Goal: Information Seeking & Learning: Learn about a topic

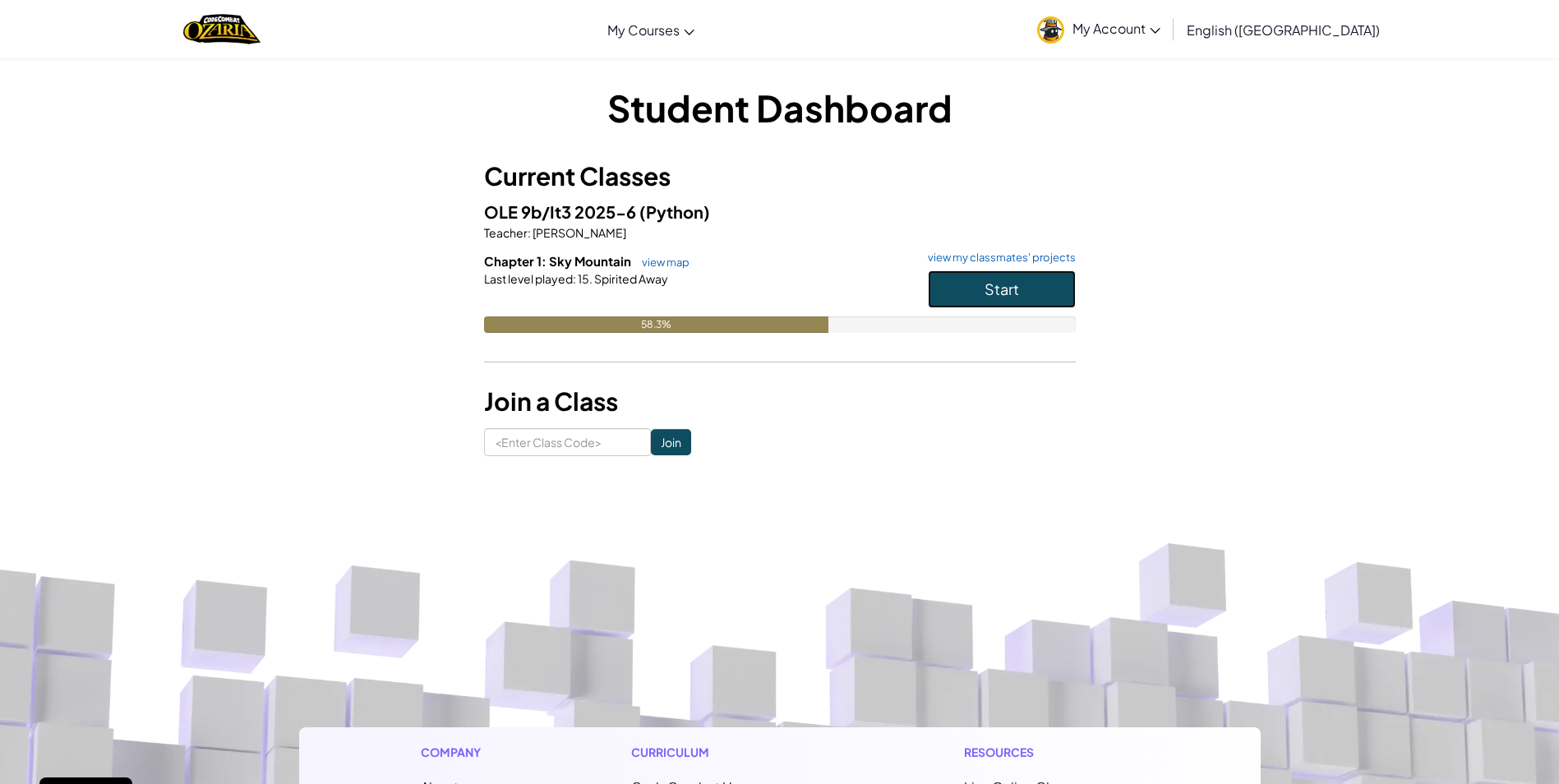
click at [1014, 296] on span "Start" at bounding box center [1002, 288] width 34 height 19
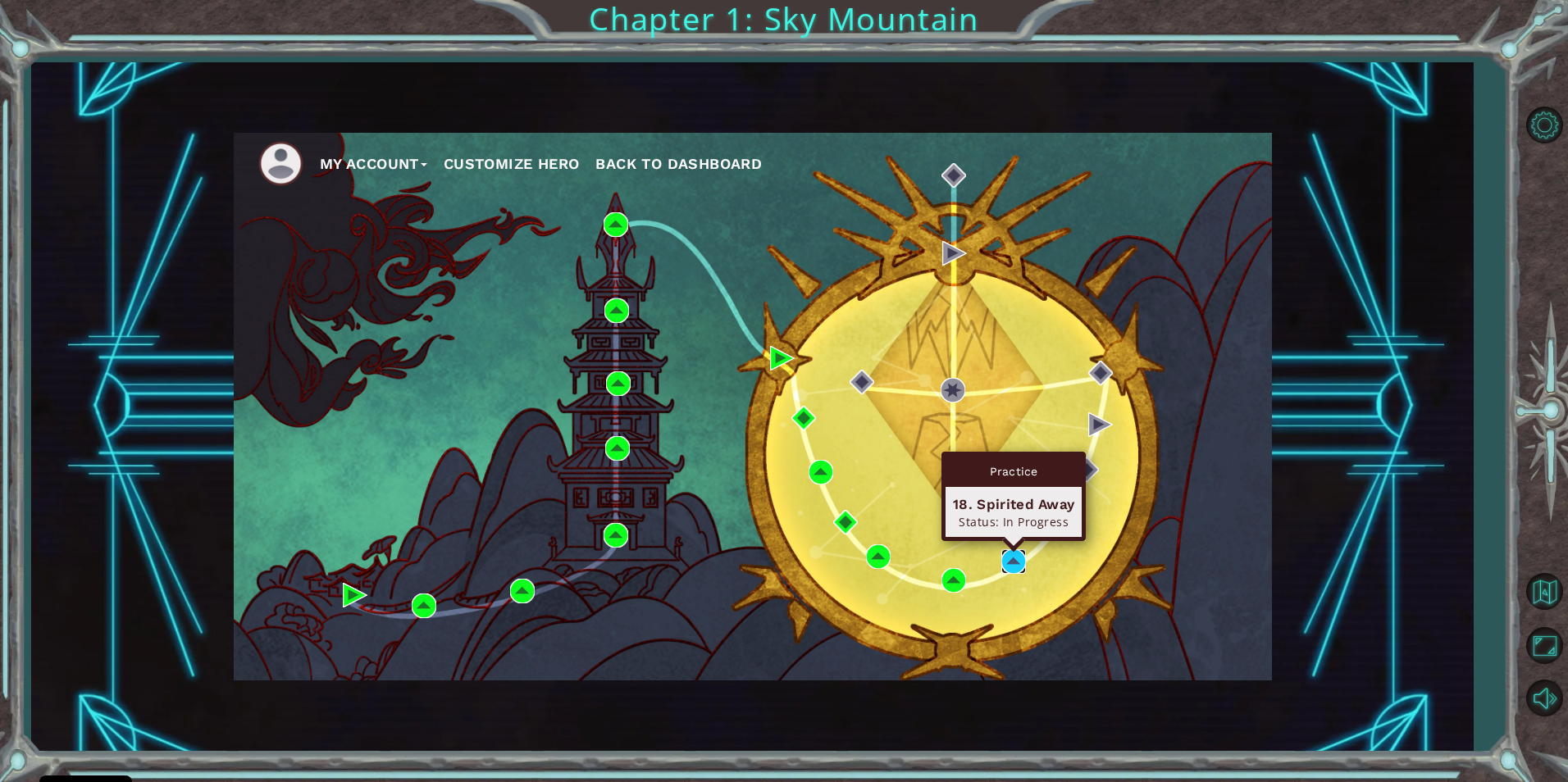
click at [1008, 562] on img at bounding box center [1013, 561] width 24 height 24
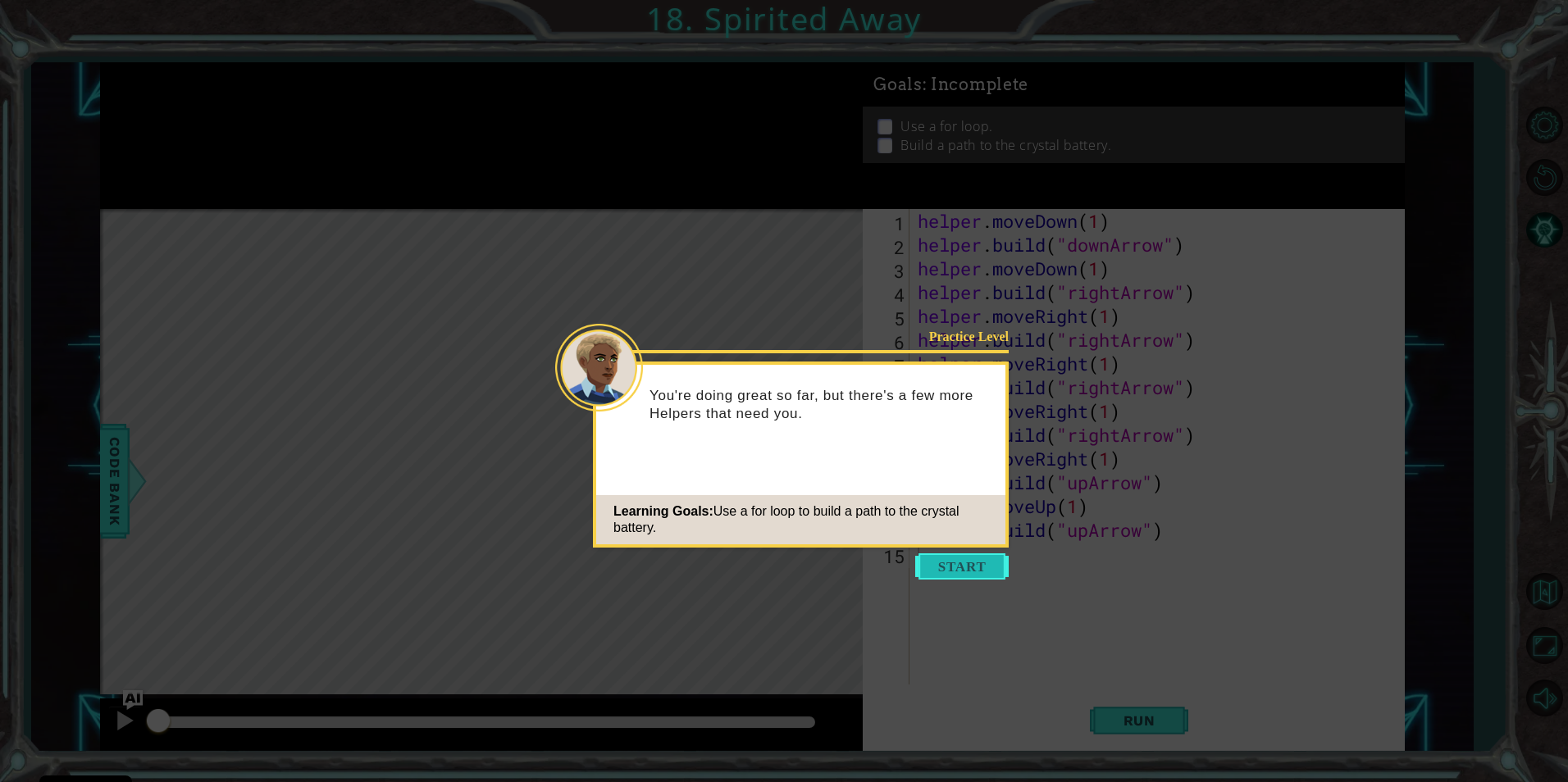
click at [932, 571] on button "Start" at bounding box center [962, 566] width 94 height 26
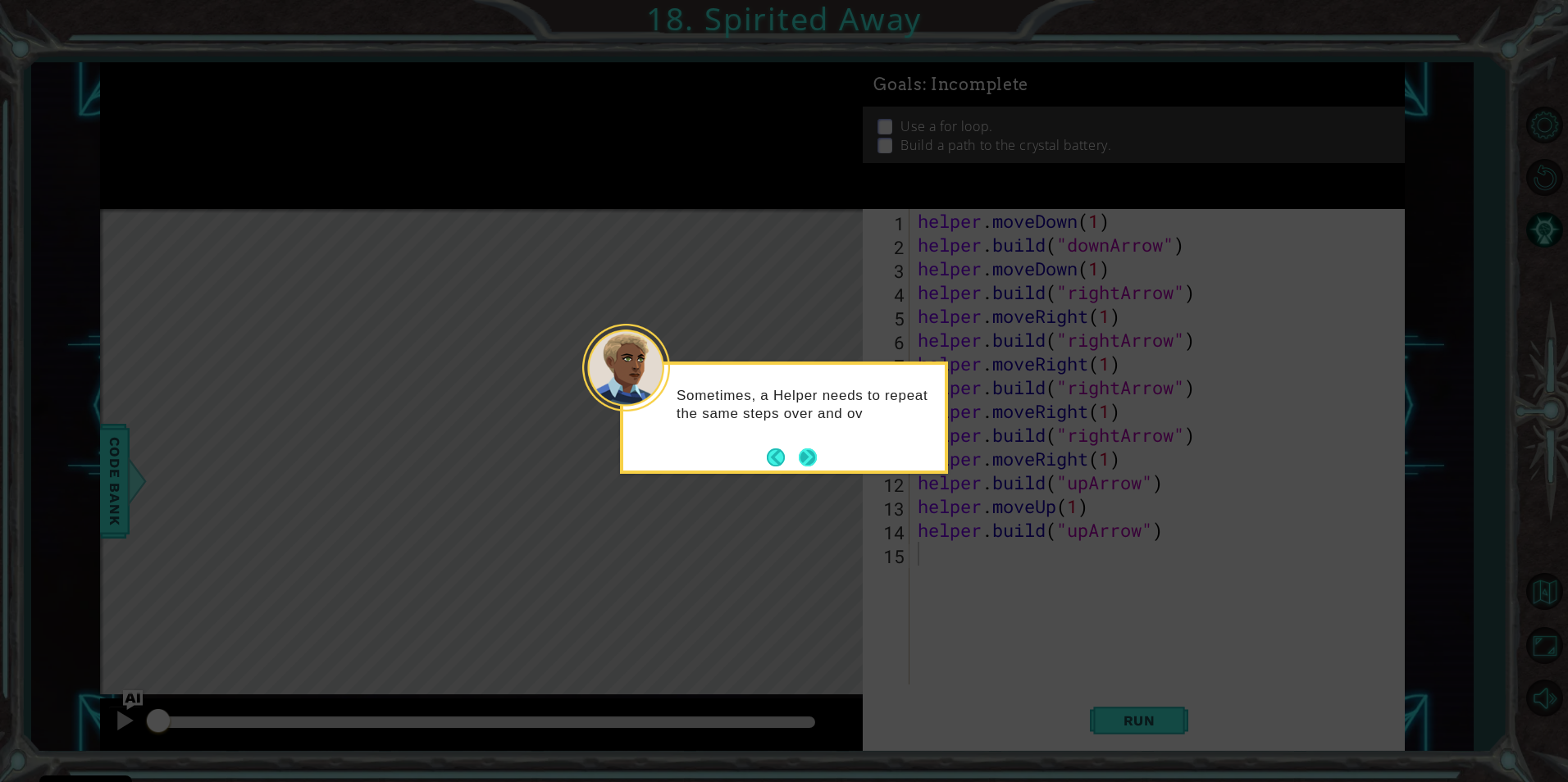
click at [809, 451] on button "Next" at bounding box center [808, 457] width 27 height 27
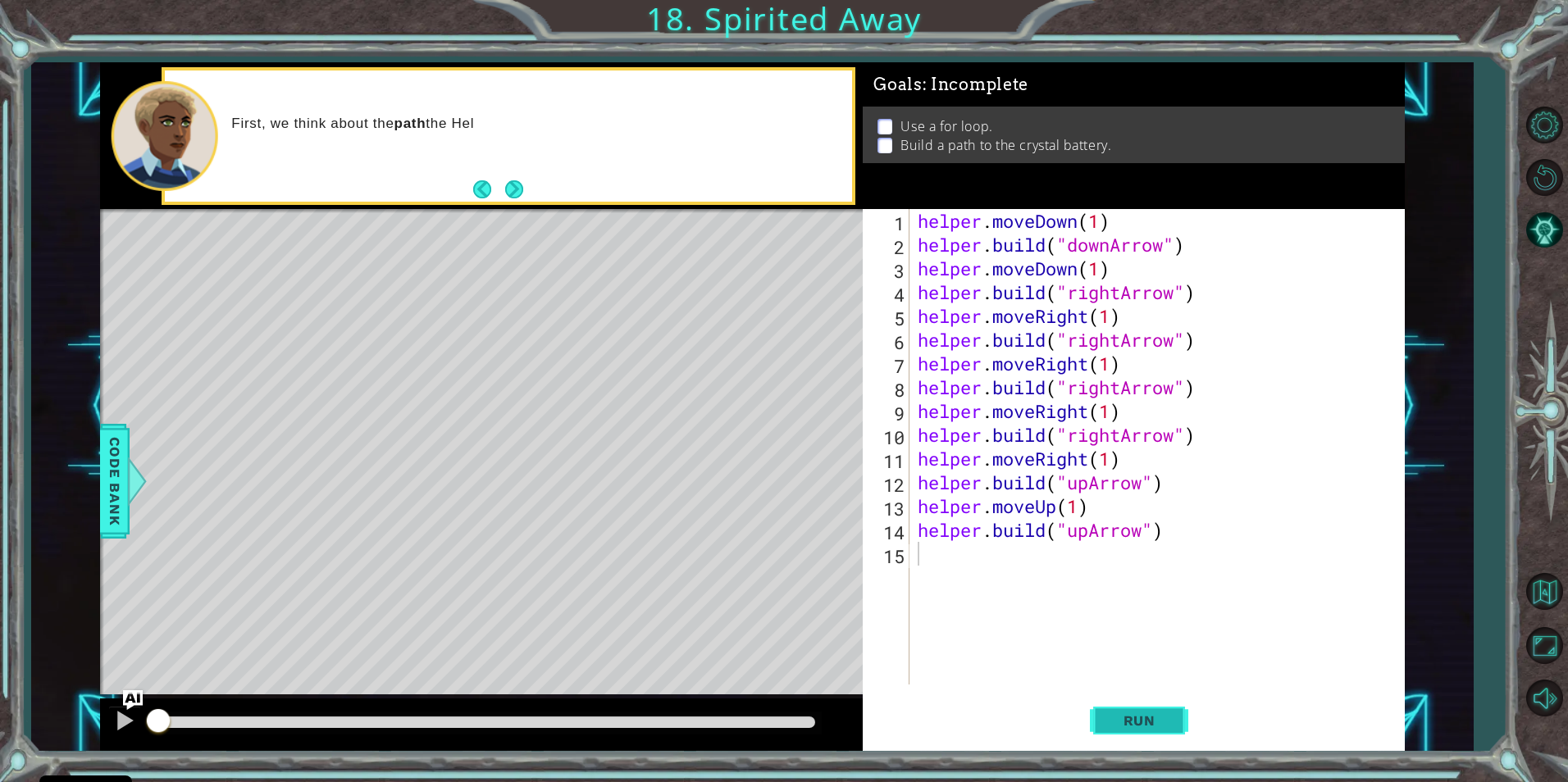
click at [1161, 725] on span "Run" at bounding box center [1139, 721] width 65 height 16
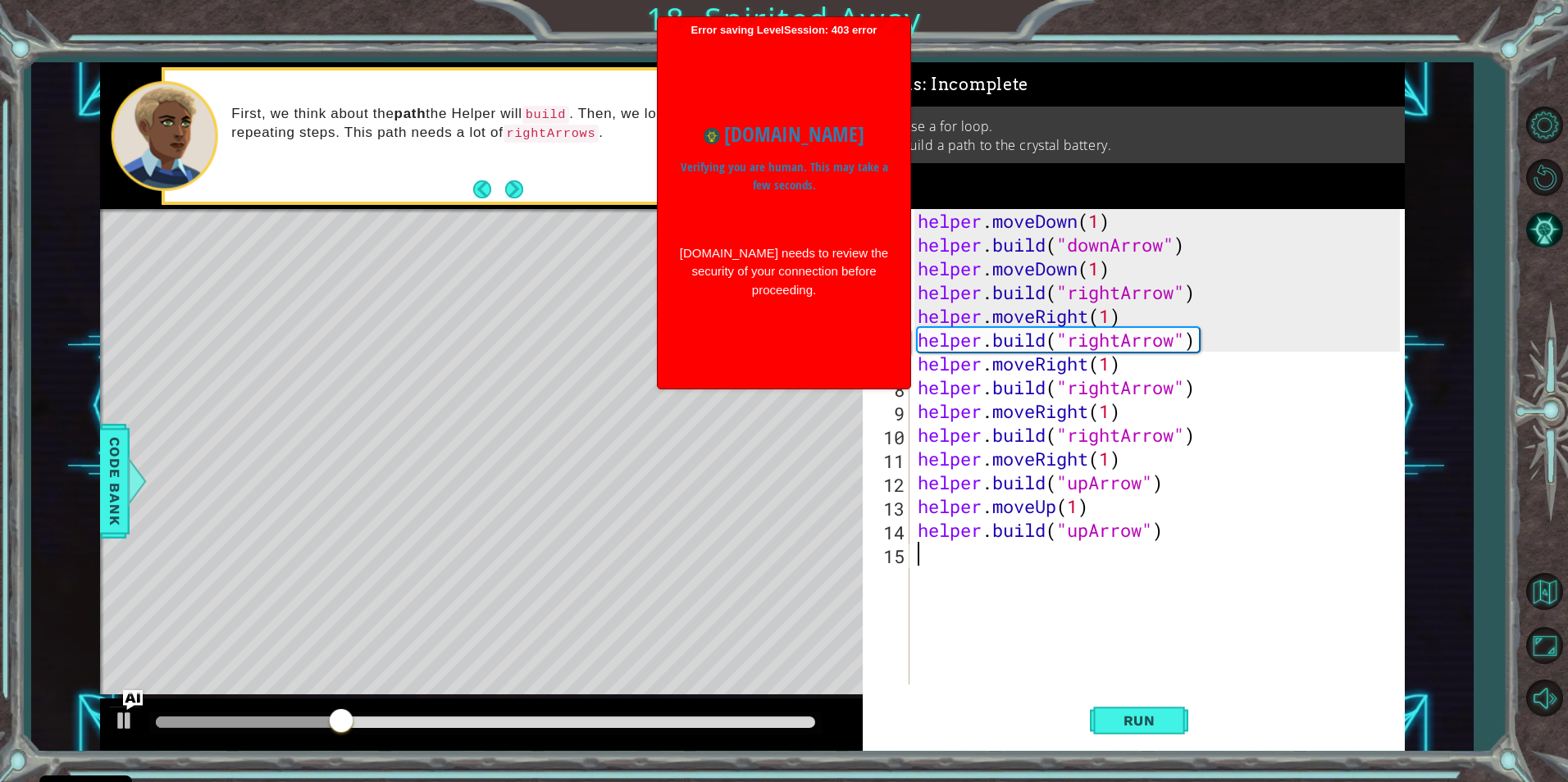
click at [719, 492] on div "Level Map" at bounding box center [479, 450] width 758 height 483
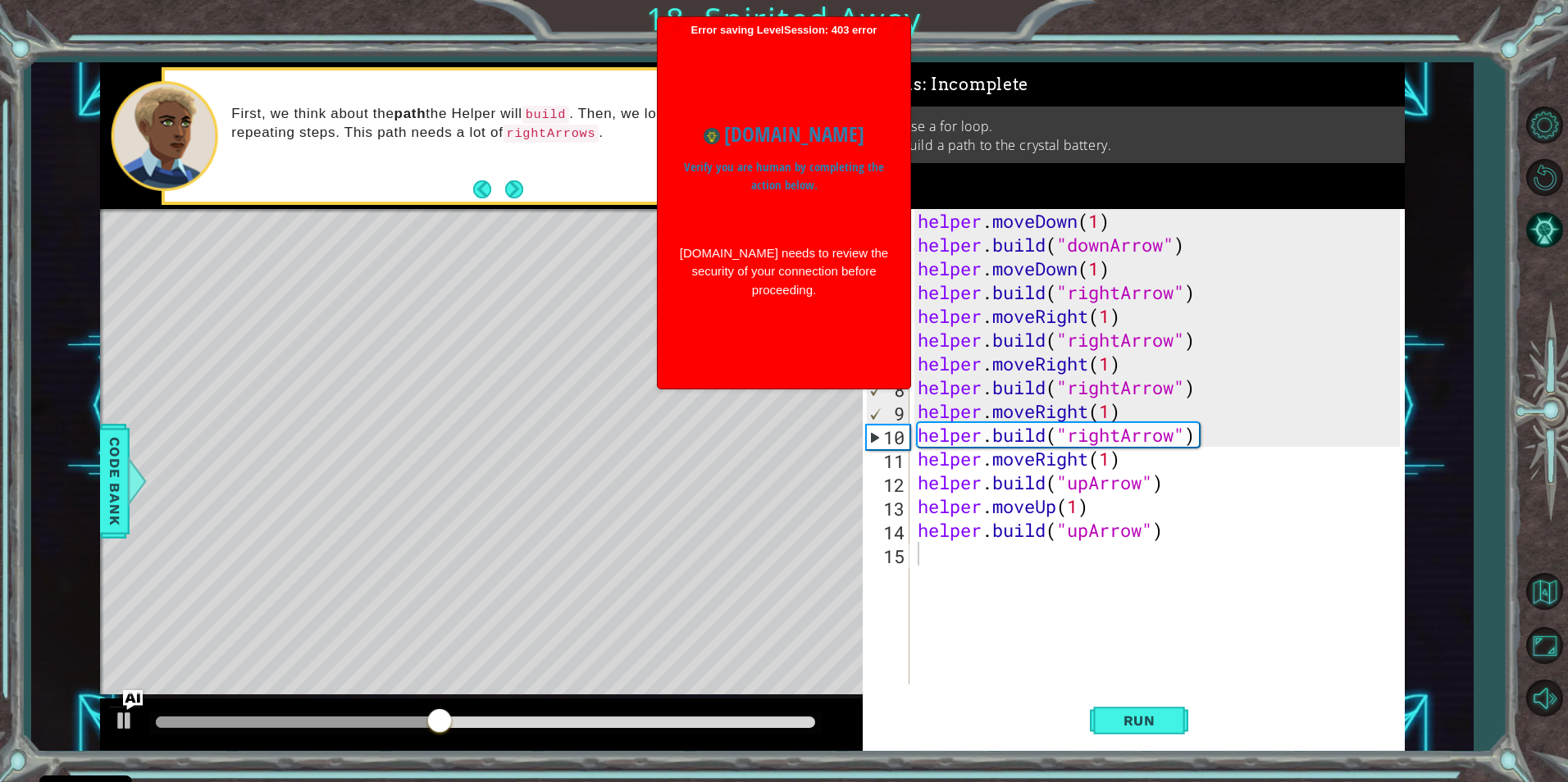
drag, startPoint x: 728, startPoint y: 441, endPoint x: 688, endPoint y: 386, distance: 68.0
click at [702, 389] on div "Error saving LevelSession: 403 error Just a moment... www.ozaria.com Verify you…" at bounding box center [784, 203] width 253 height 372
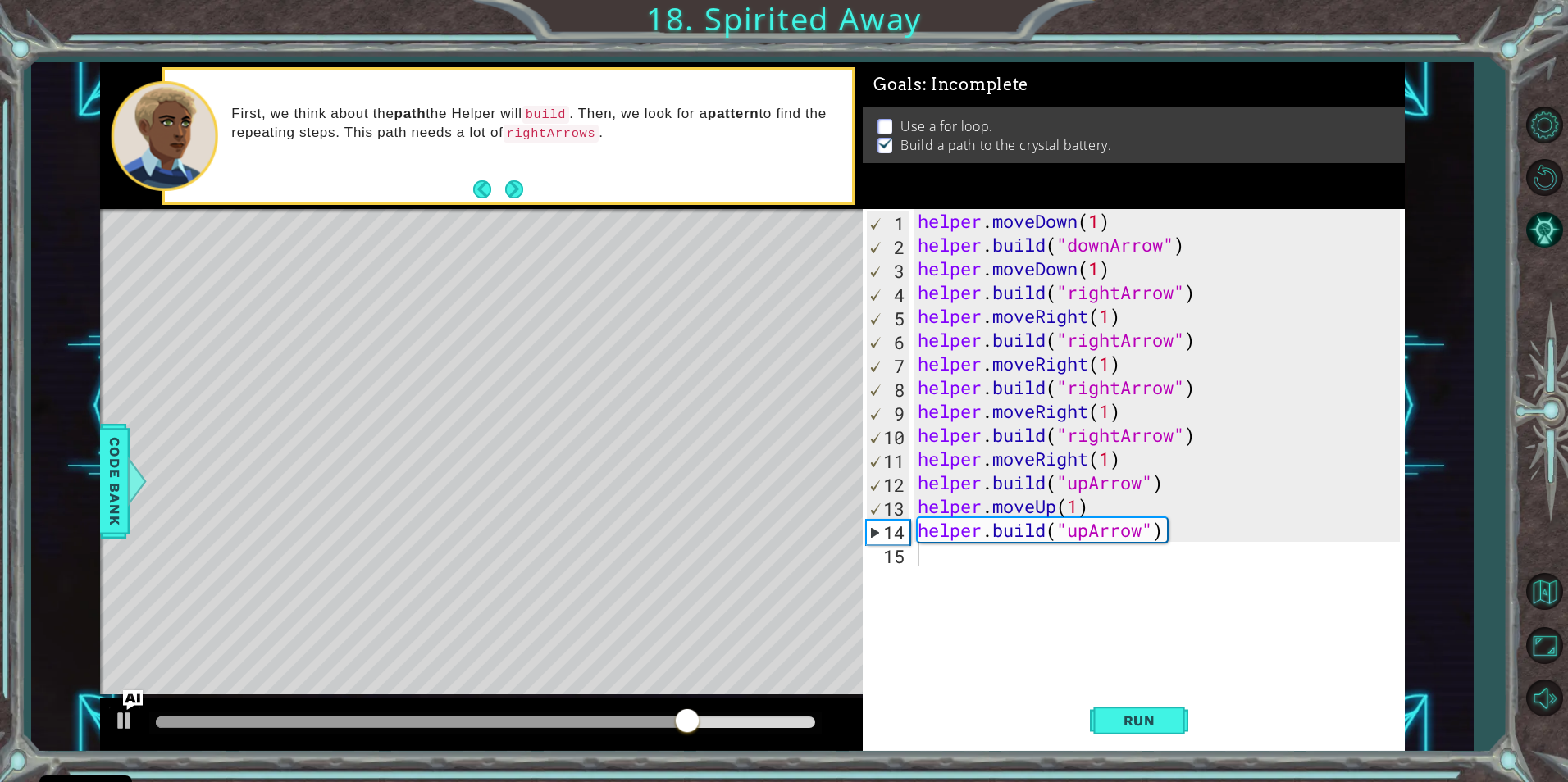
type textarea "helper.build("upArrow")"
click at [1185, 520] on div "helper . moveDown ( 1 ) helper . build ( "downArrow" ) helper . moveDown ( 1 ) …" at bounding box center [1161, 471] width 493 height 523
click at [927, 556] on div "helper . moveDown ( 1 ) helper . build ( "downArrow" ) helper . moveDown ( 1 ) …" at bounding box center [1161, 471] width 493 height 523
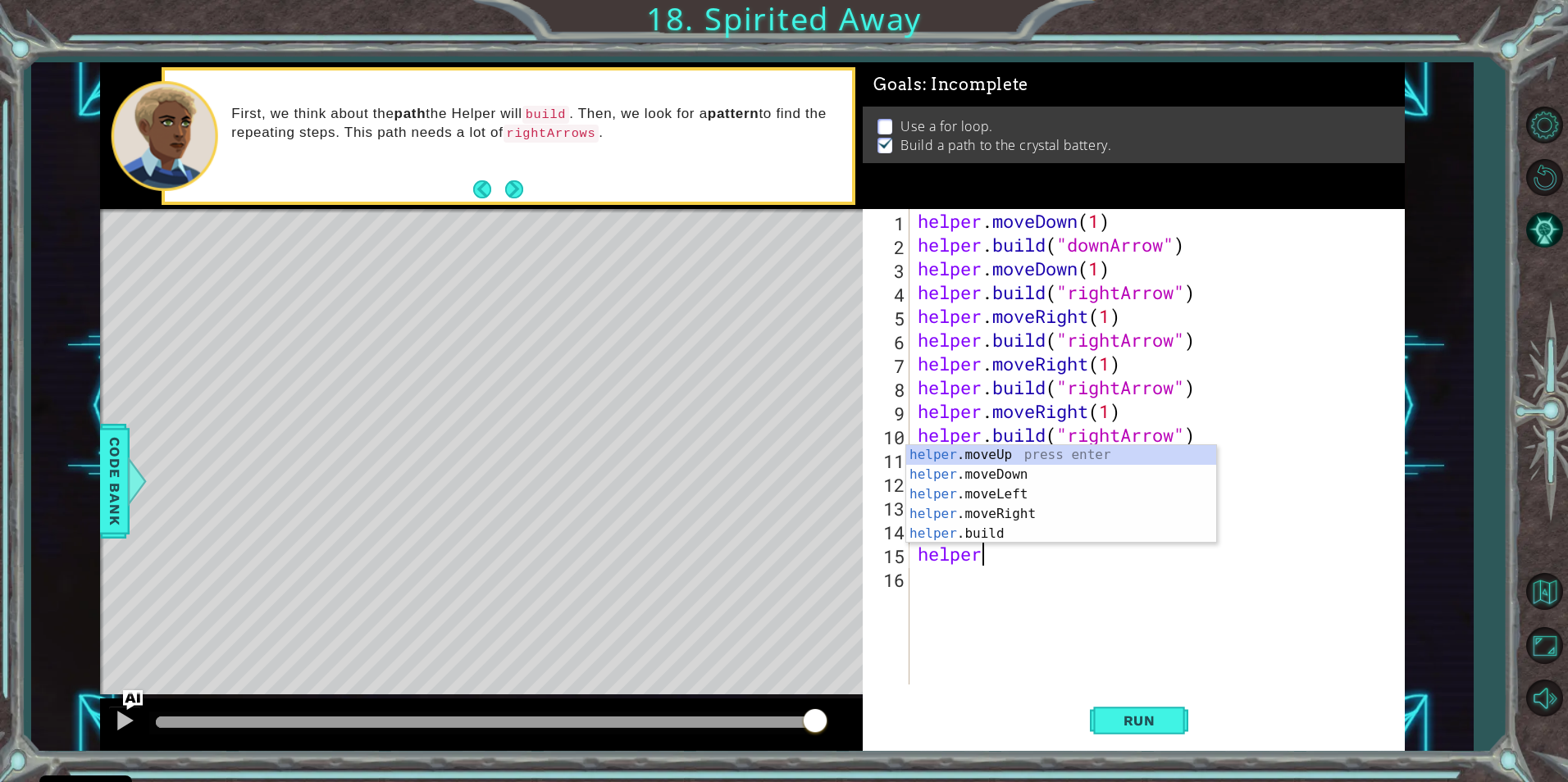
scroll to position [0, 3]
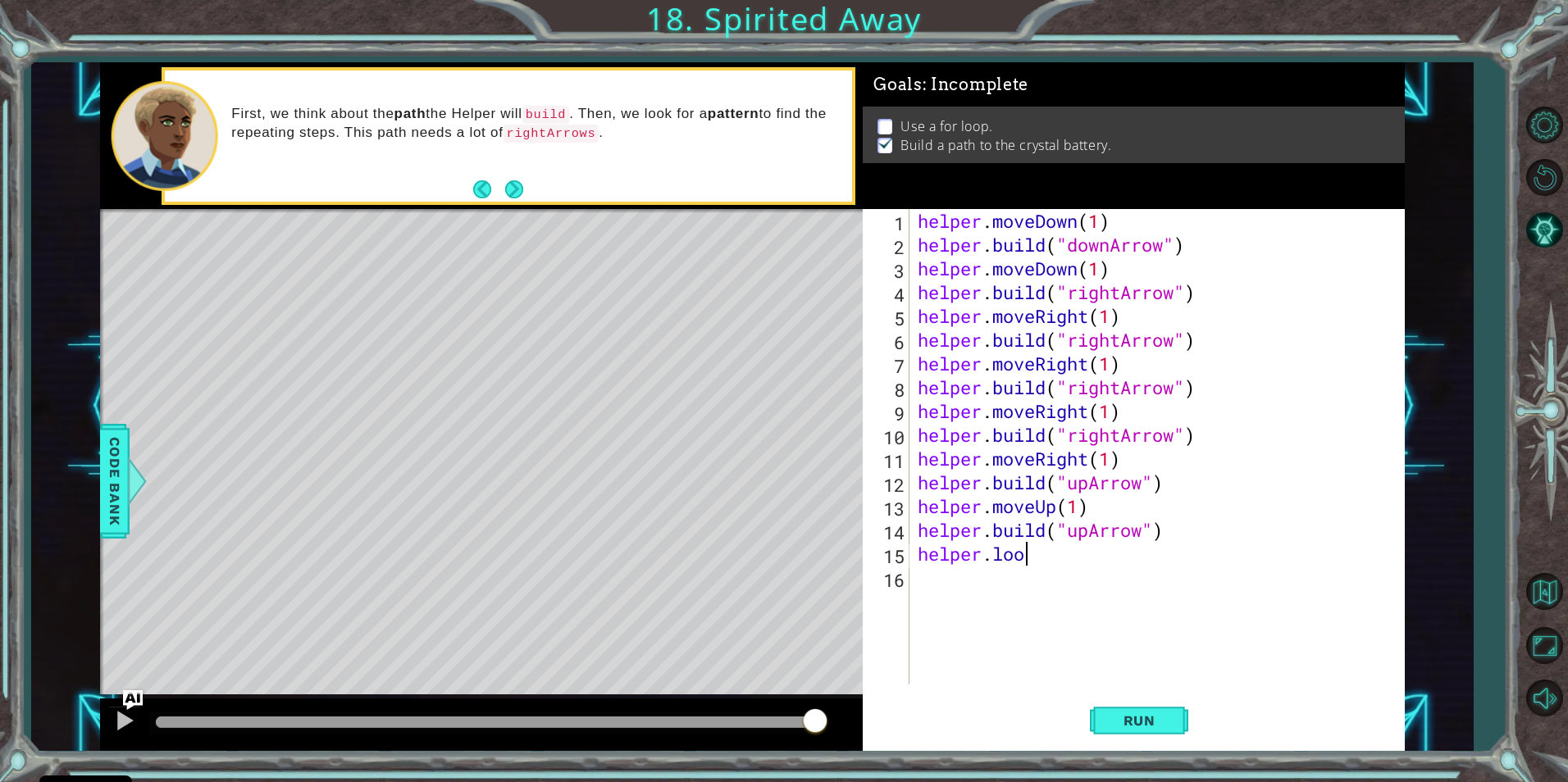
type textarea "helper.loop"
drag, startPoint x: 1126, startPoint y: 711, endPoint x: 1127, endPoint y: 719, distance: 8.1
click at [1127, 719] on button "Run" at bounding box center [1139, 721] width 98 height 54
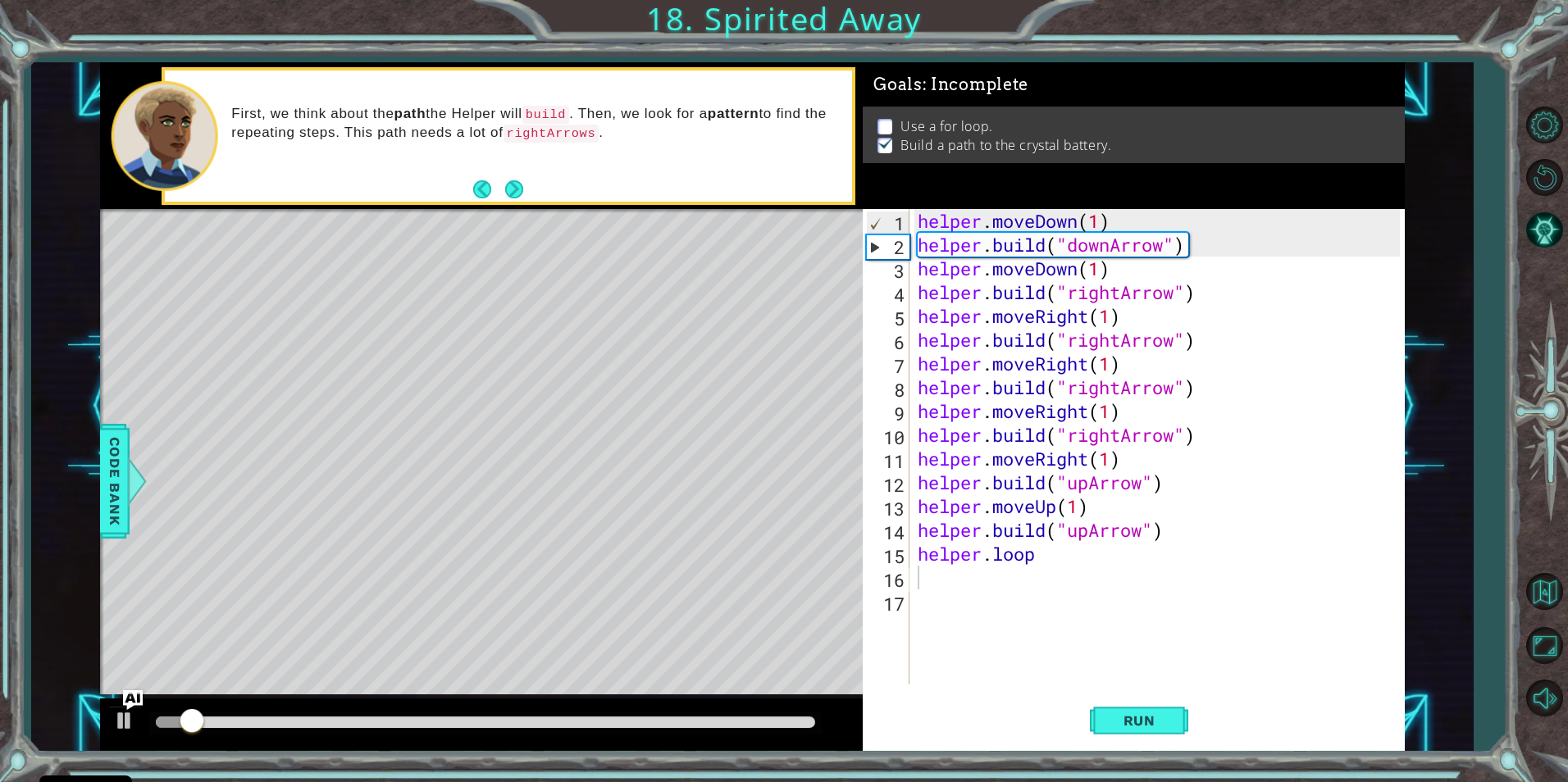
click at [779, 713] on div at bounding box center [484, 722] width 672 height 23
click at [780, 728] on div at bounding box center [484, 722] width 672 height 23
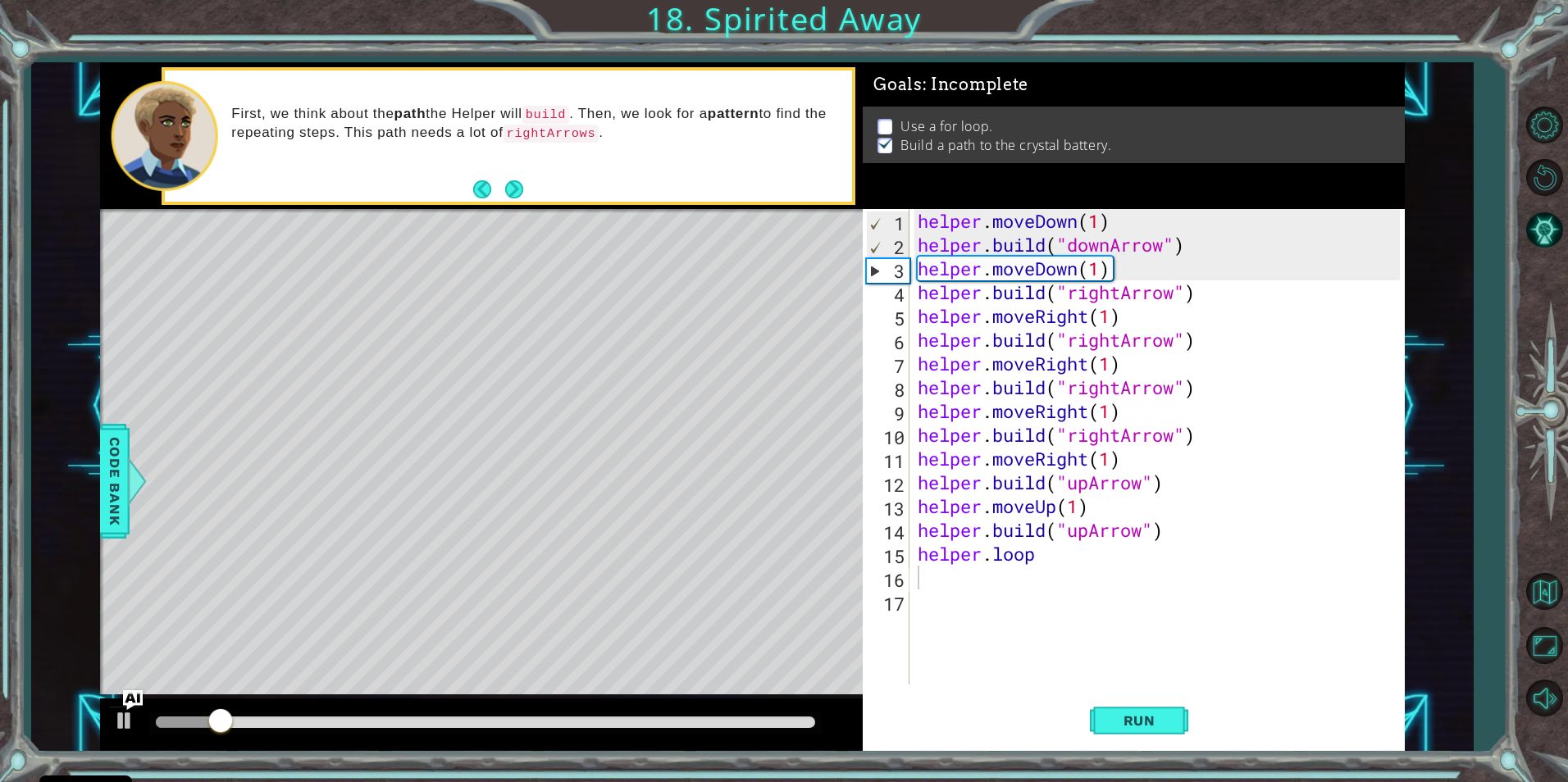
click at [780, 714] on div at bounding box center [484, 722] width 672 height 23
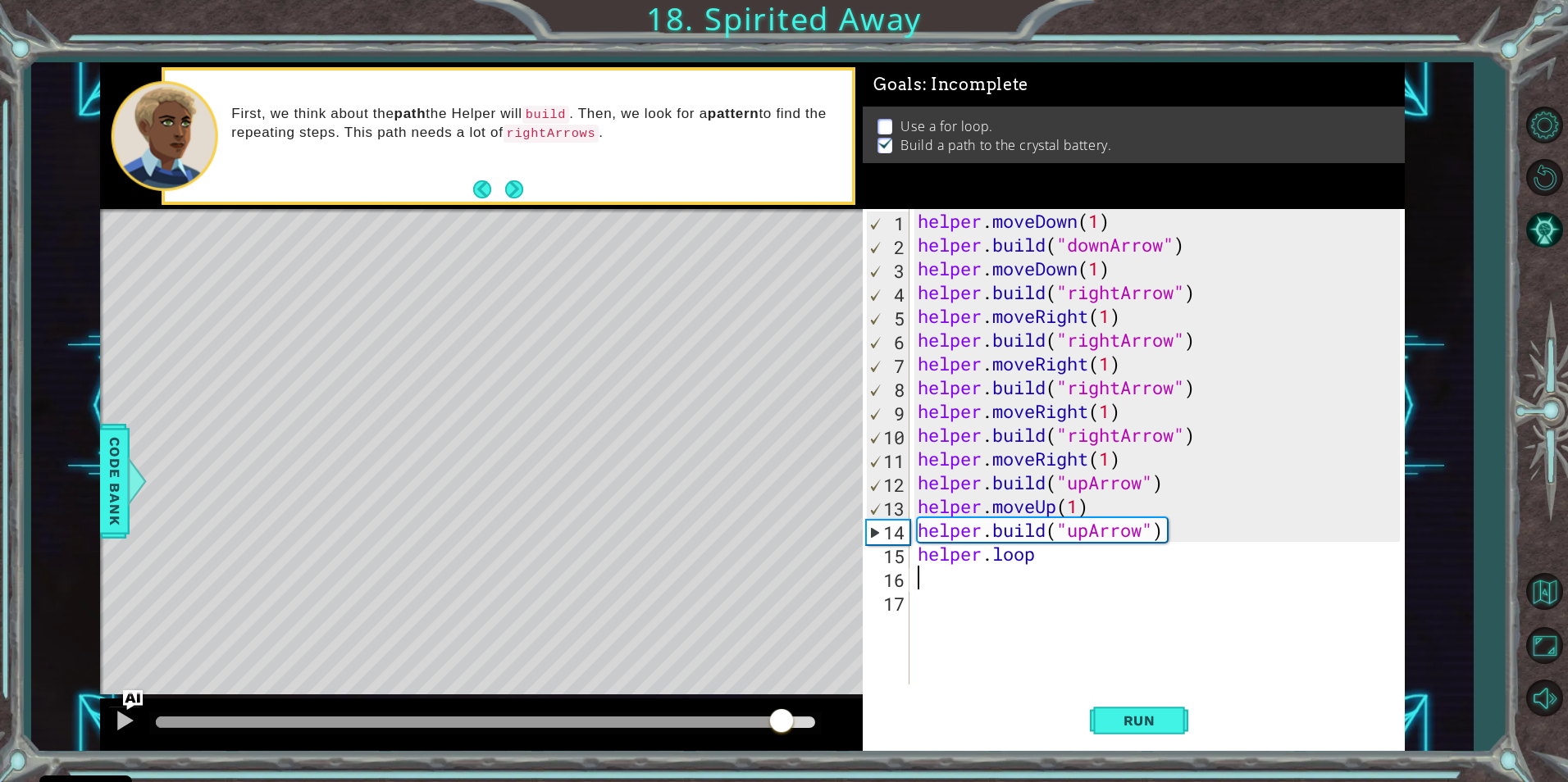
click at [780, 716] on div at bounding box center [485, 722] width 659 height 12
click at [1120, 717] on span "Run" at bounding box center [1139, 721] width 65 height 16
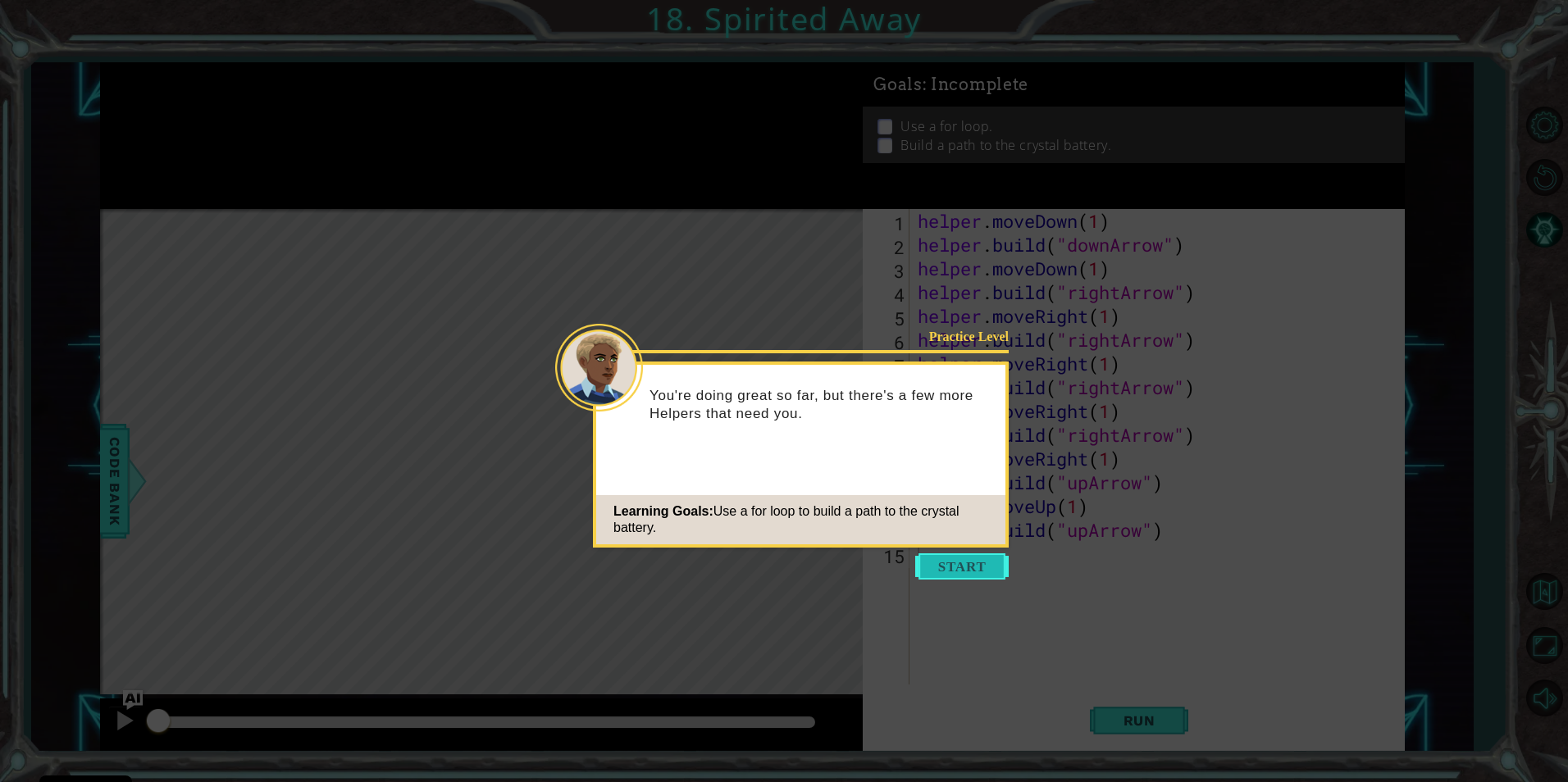
click at [964, 567] on button "Start" at bounding box center [962, 566] width 94 height 26
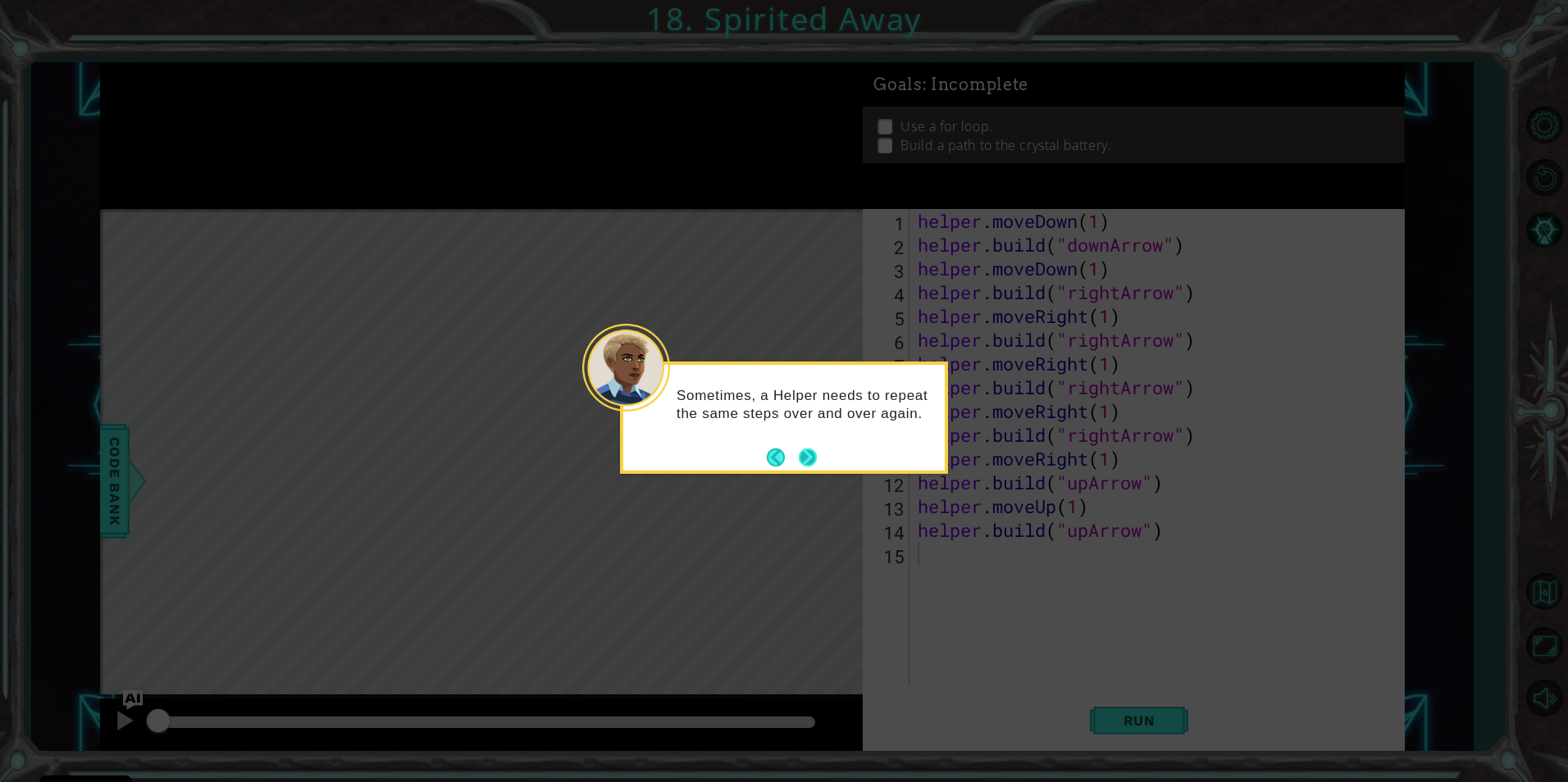
click at [807, 456] on button "Next" at bounding box center [807, 457] width 24 height 24
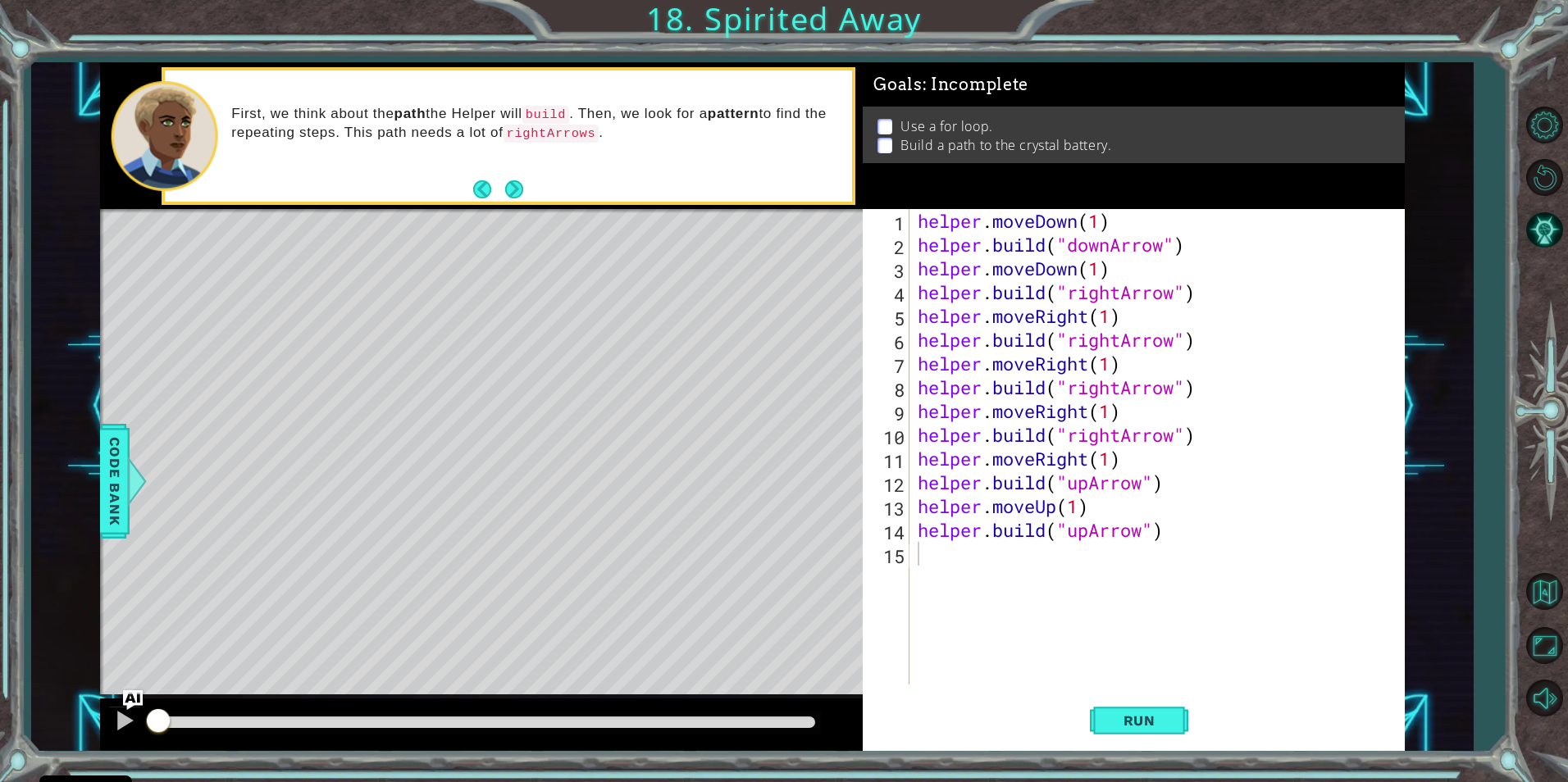
click at [888, 141] on p at bounding box center [885, 145] width 14 height 15
drag, startPoint x: 915, startPoint y: 549, endPoint x: 1297, endPoint y: 619, distance: 388.4
click at [1300, 619] on div "helper . moveDown ( 1 ) helper . build ( "downArrow" ) helper . moveDown ( 1 ) …" at bounding box center [1161, 471] width 493 height 523
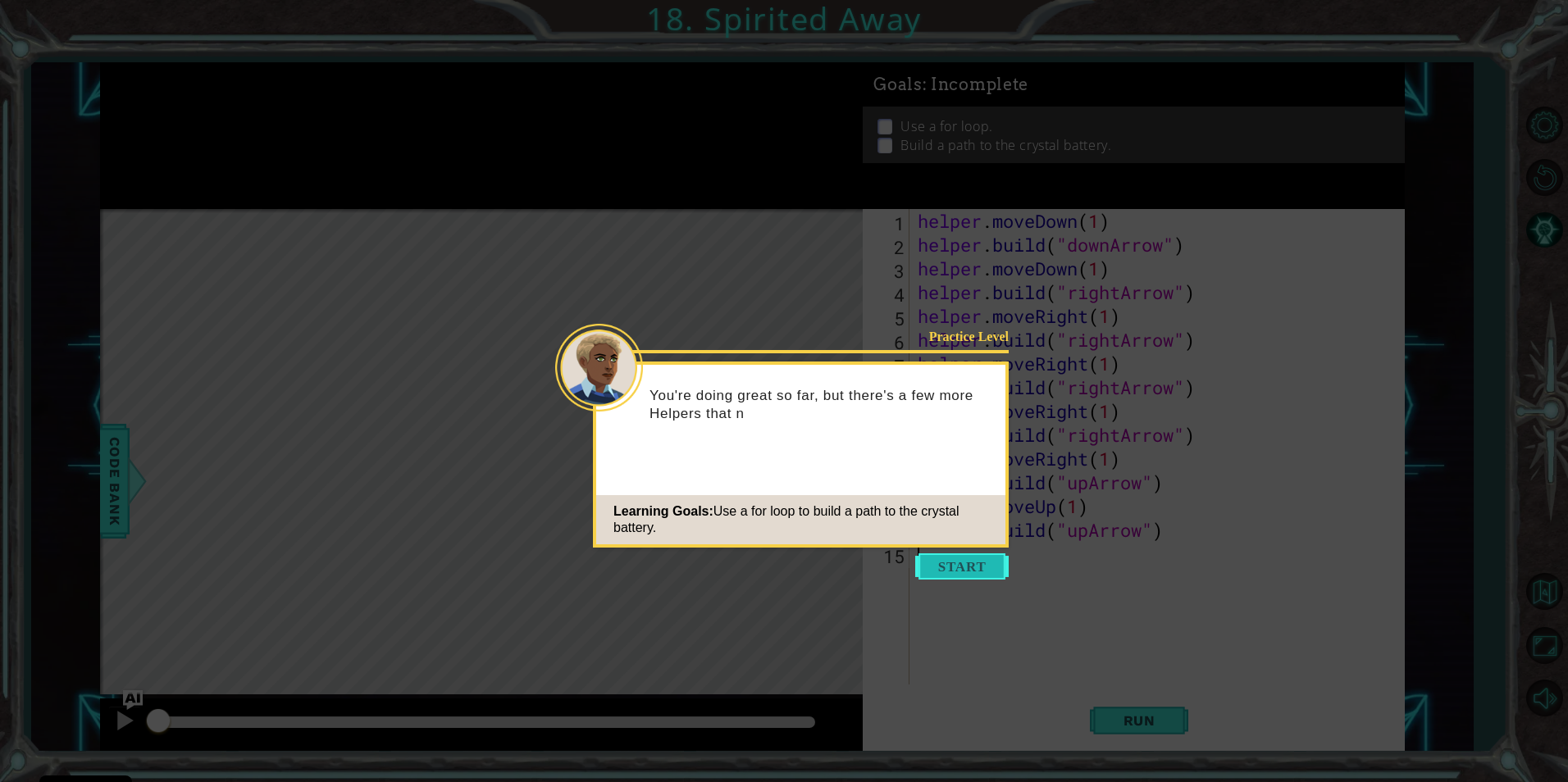
click at [996, 577] on button "Start" at bounding box center [962, 566] width 94 height 26
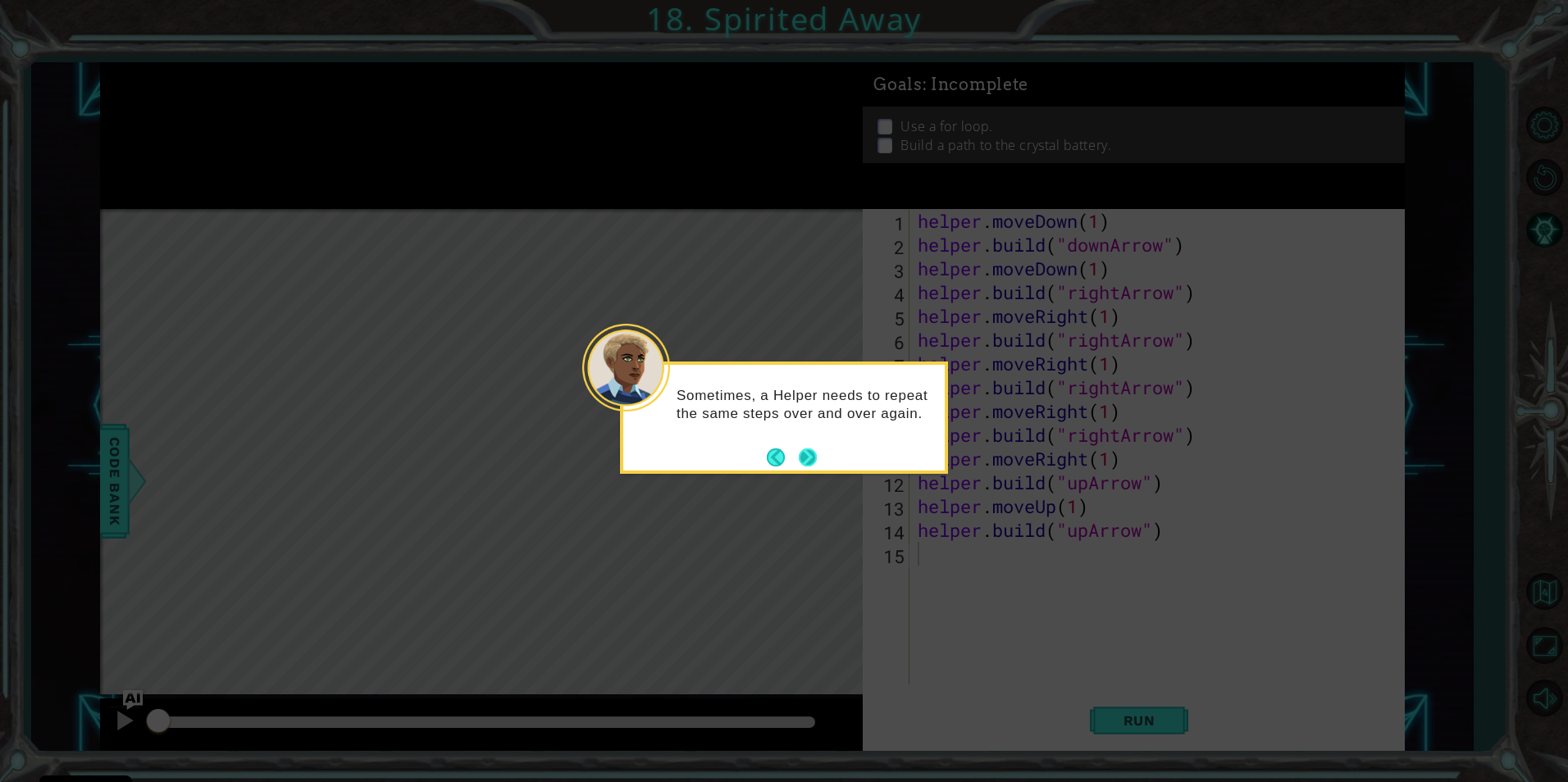
click at [815, 447] on button "Next" at bounding box center [807, 457] width 30 height 30
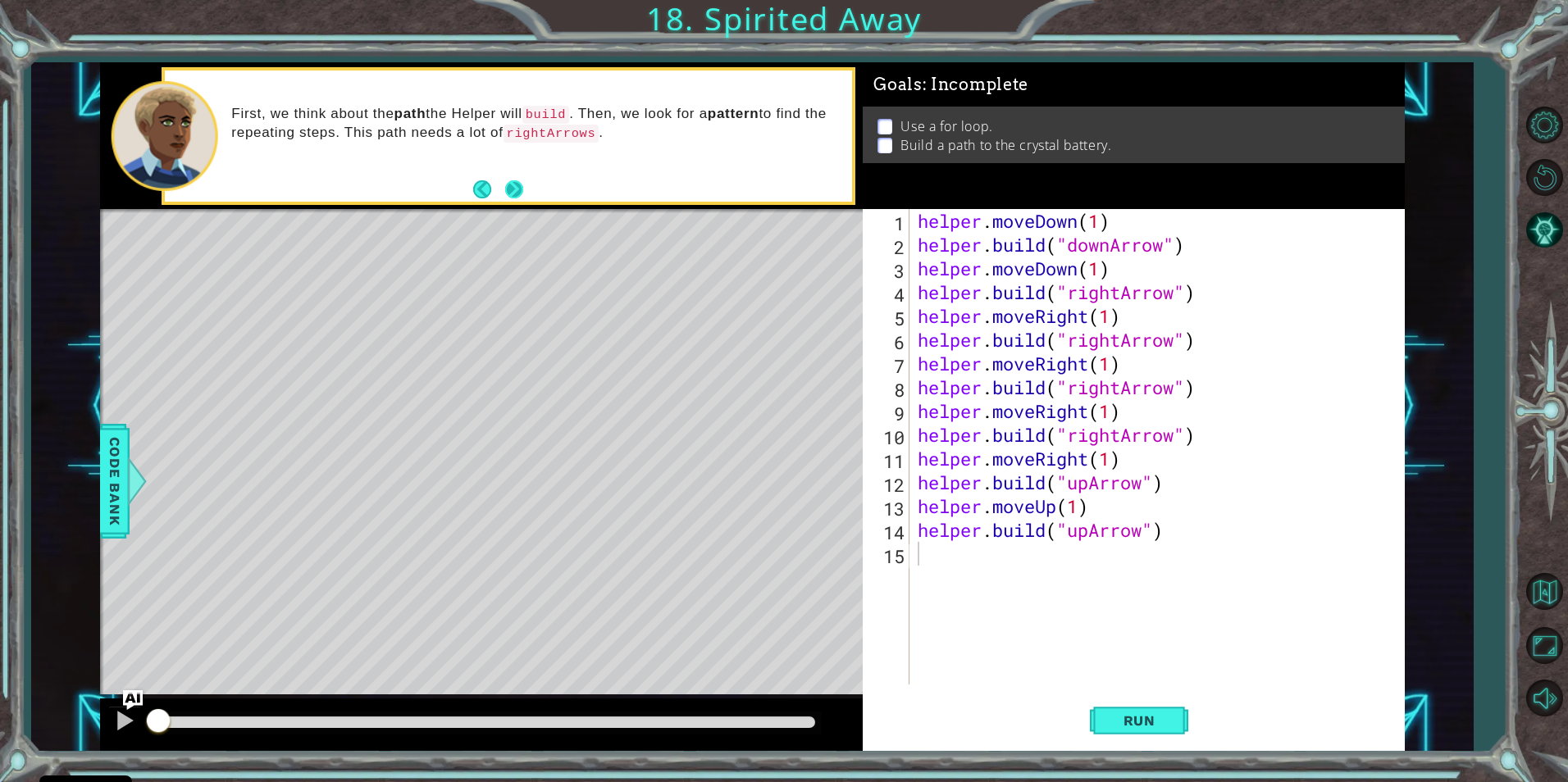
click at [517, 197] on button "Next" at bounding box center [514, 189] width 19 height 19
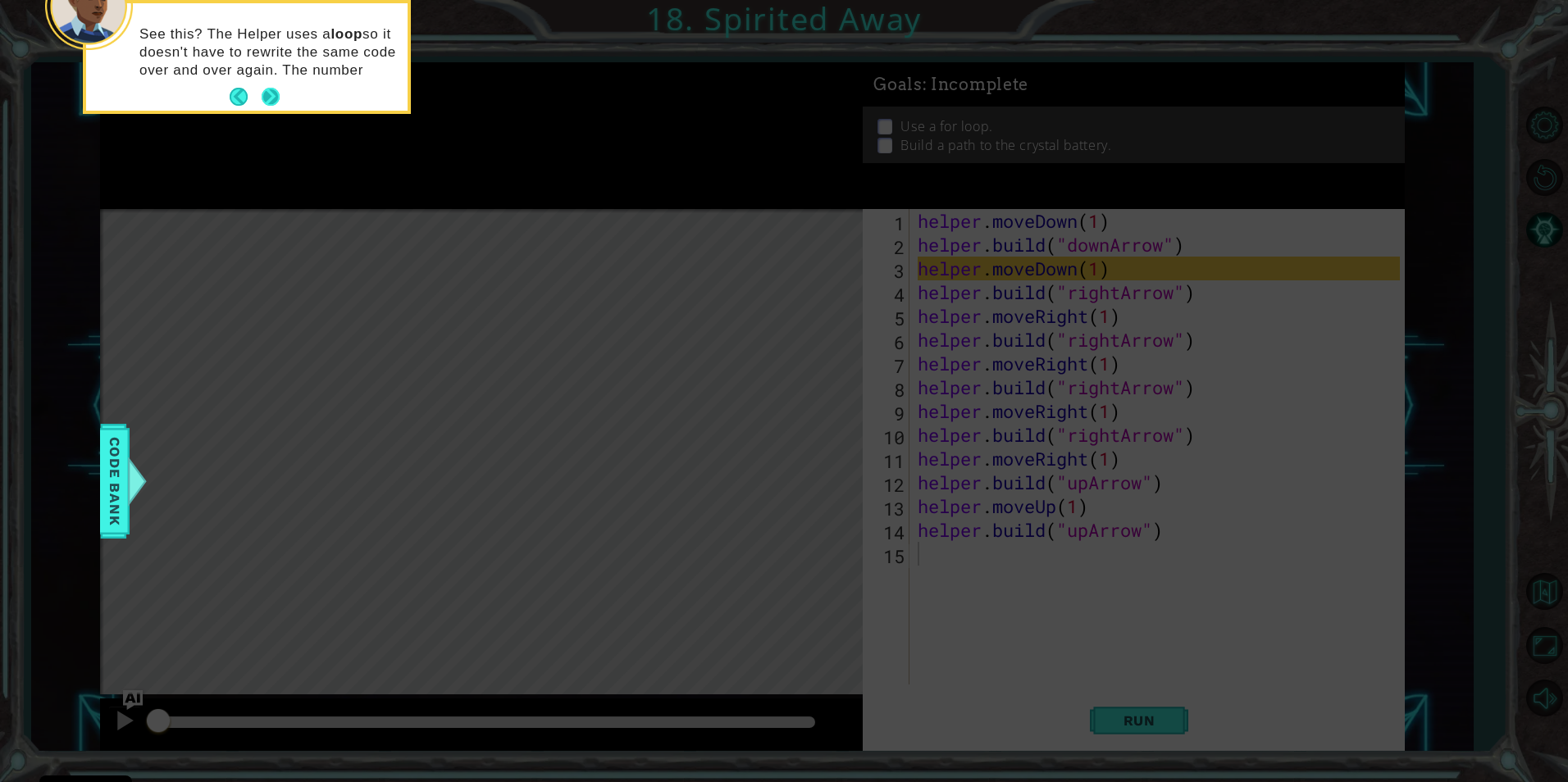
click at [272, 91] on div "See this? The Helper uses a loop so it doesn't have to rewrite the same code ov…" at bounding box center [246, 57] width 321 height 107
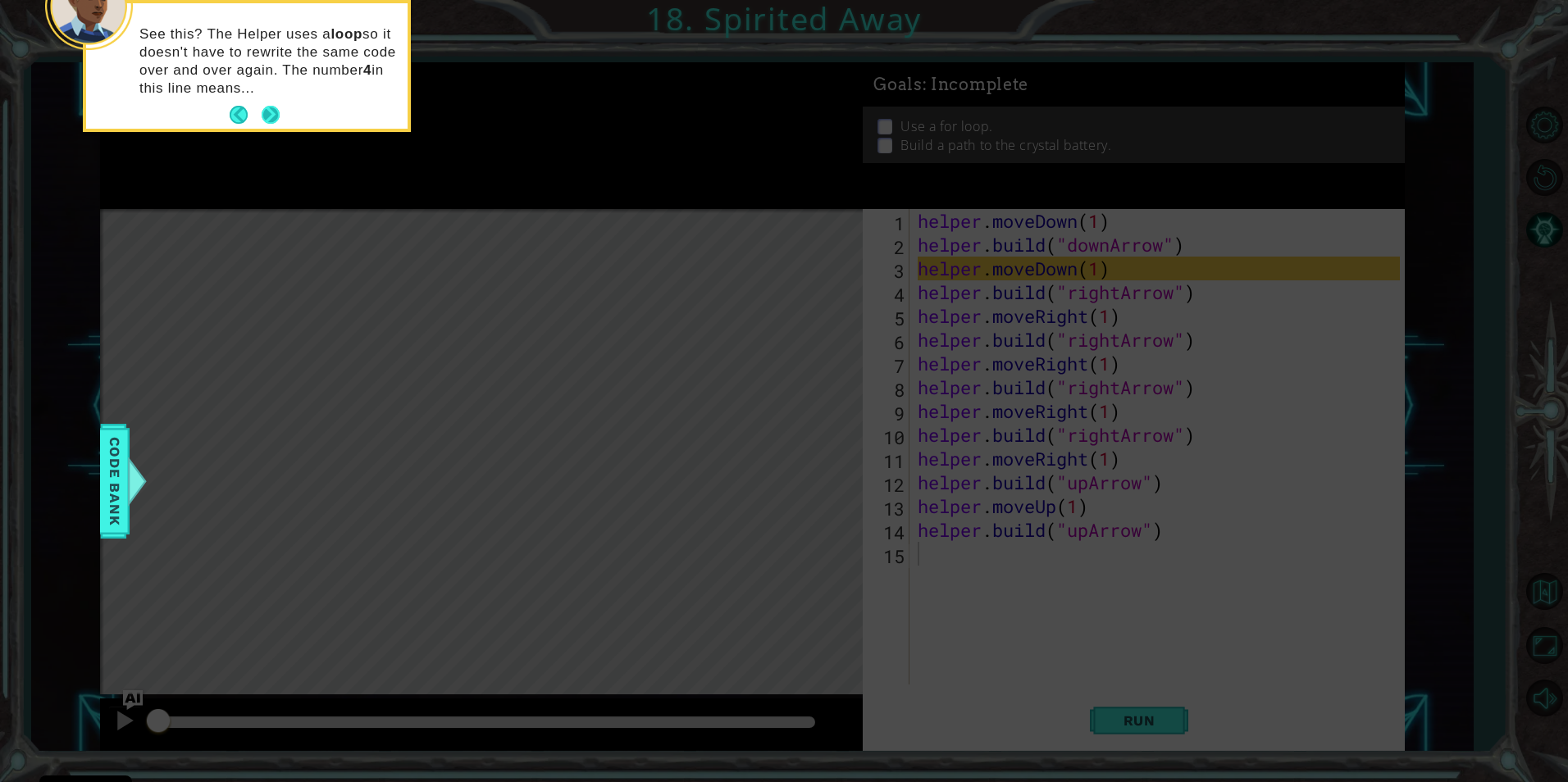
click at [268, 122] on button "Next" at bounding box center [271, 115] width 19 height 19
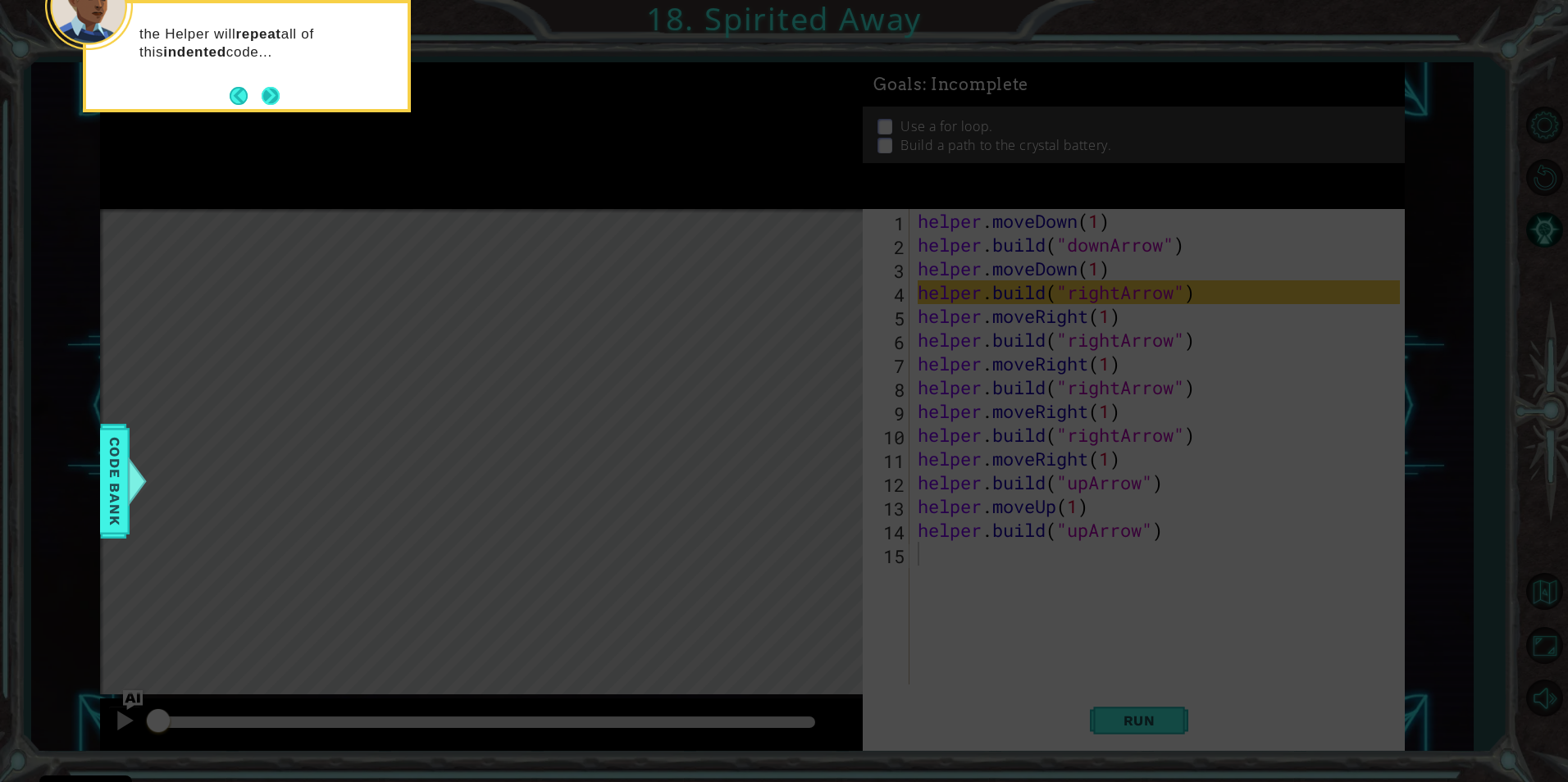
click at [271, 96] on button "Next" at bounding box center [271, 96] width 18 height 18
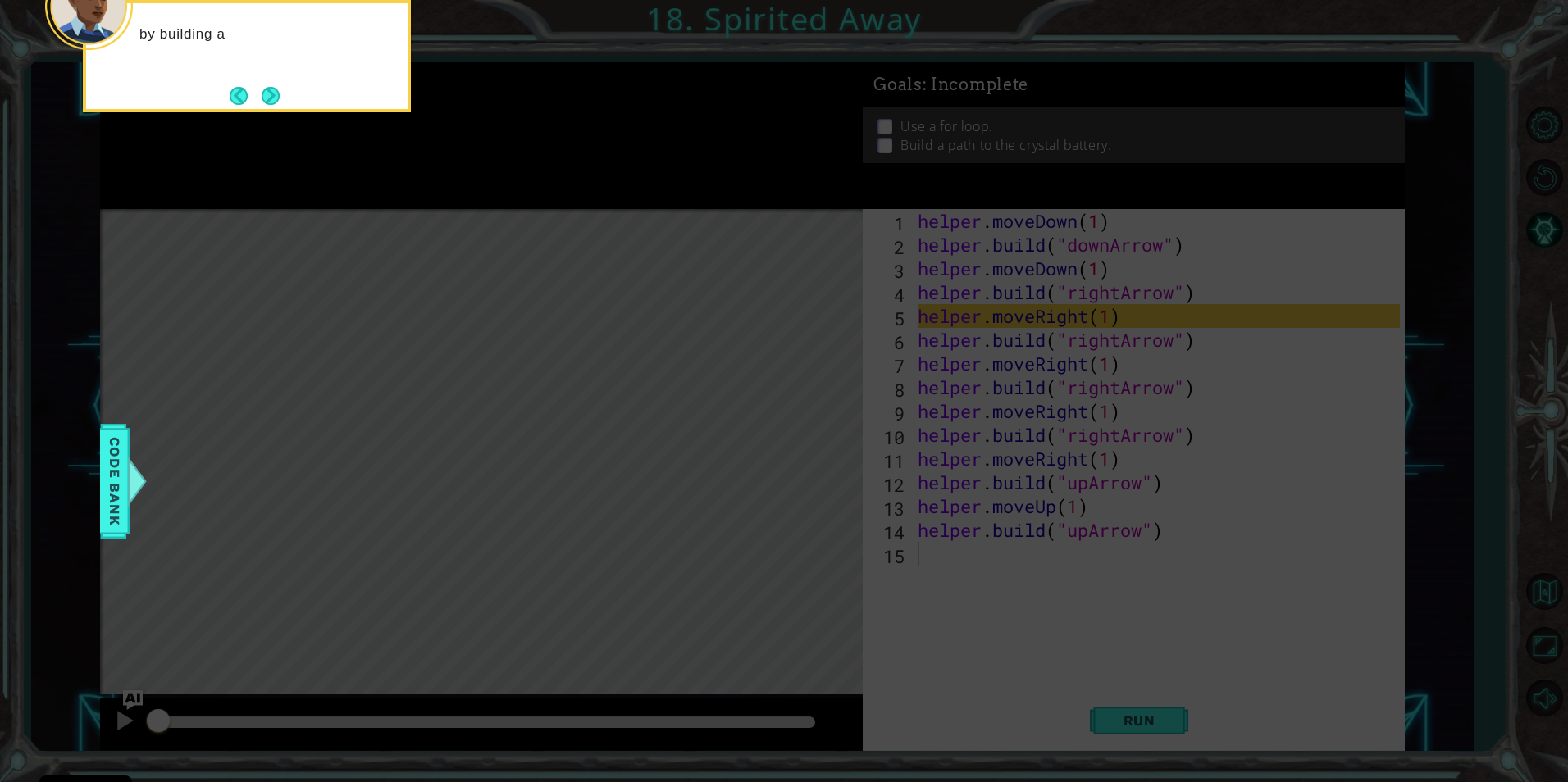
click at [271, 96] on button "Next" at bounding box center [271, 96] width 18 height 18
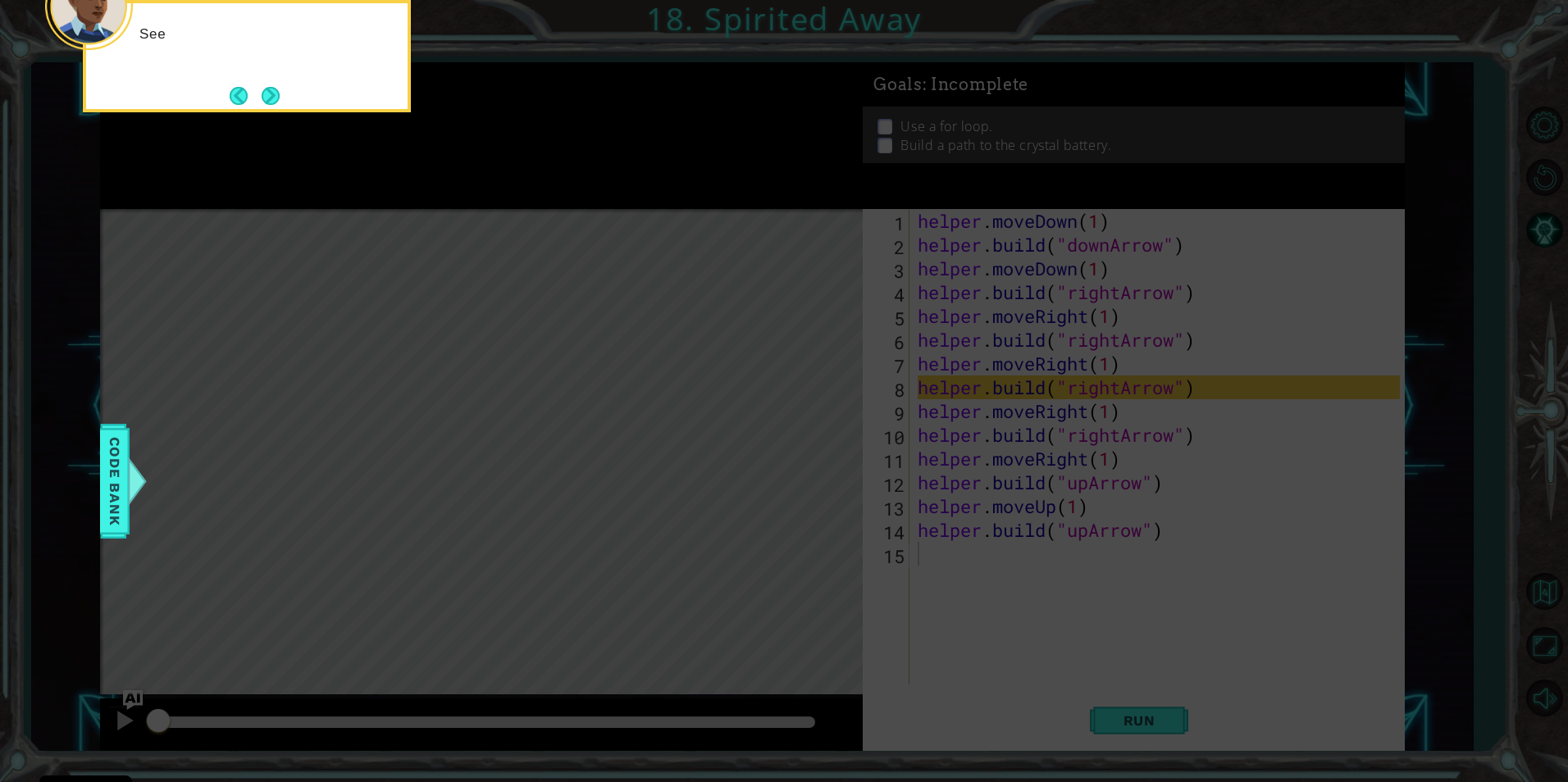
click at [271, 96] on button "Next" at bounding box center [271, 96] width 18 height 18
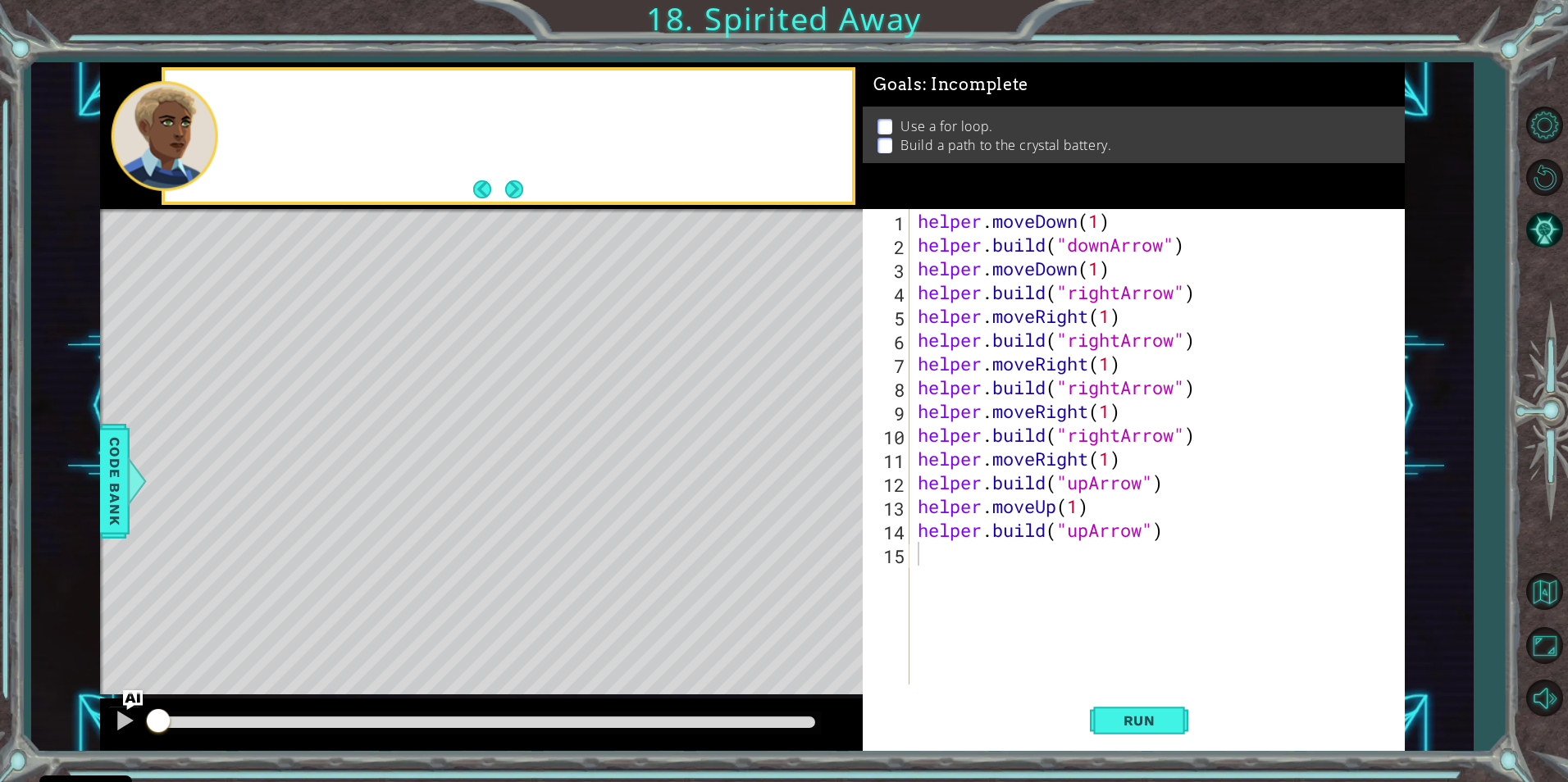
click at [271, 96] on div at bounding box center [509, 135] width 687 height 131
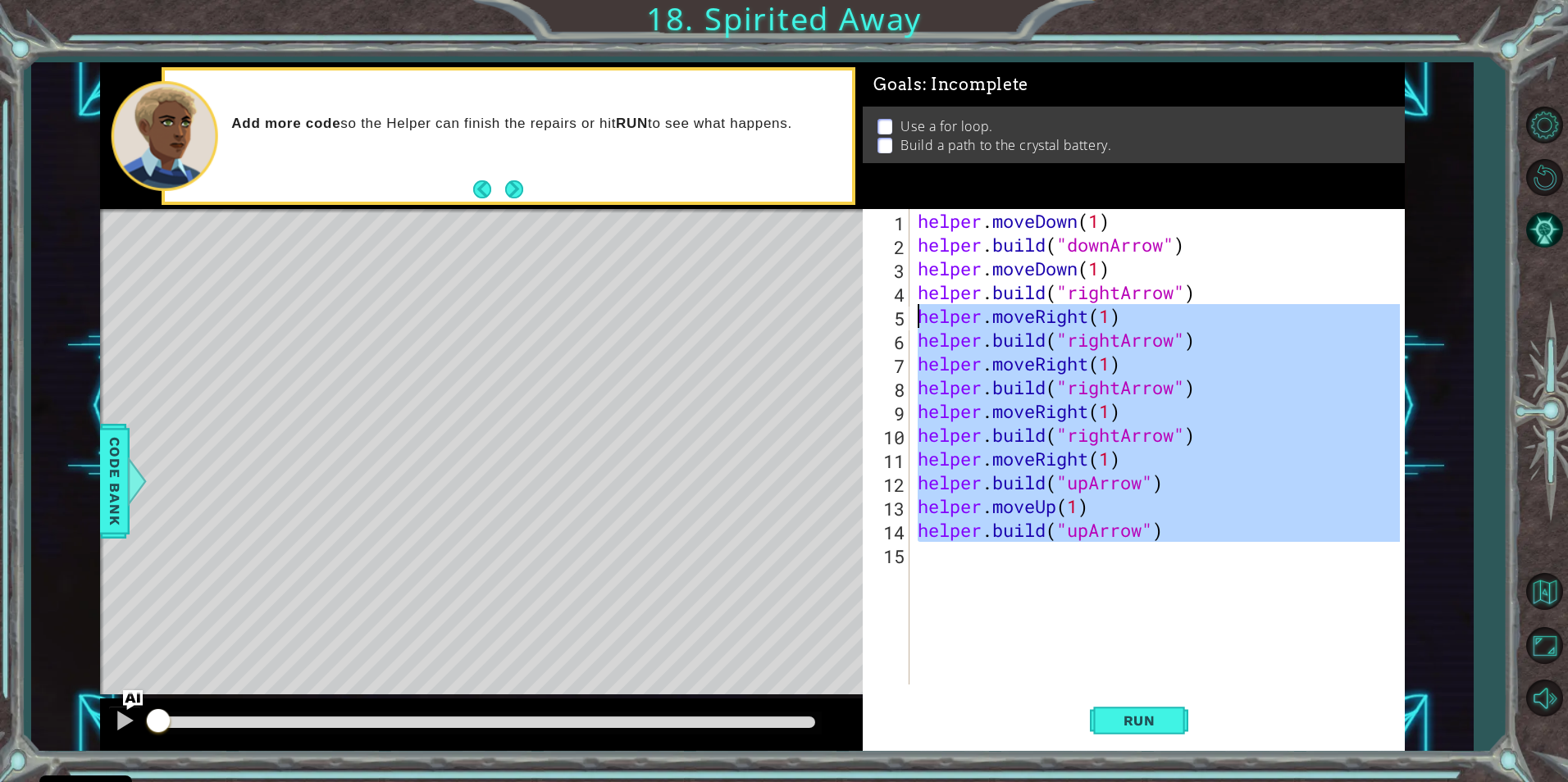
drag, startPoint x: 1177, startPoint y: 547, endPoint x: 899, endPoint y: 327, distance: 354.5
click at [899, 327] on div "1 2 3 4 5 6 7 8 9 10 11 12 13 14 15 helper . moveDown ( 1 ) helper . build ( "d…" at bounding box center [1130, 446] width 537 height 475
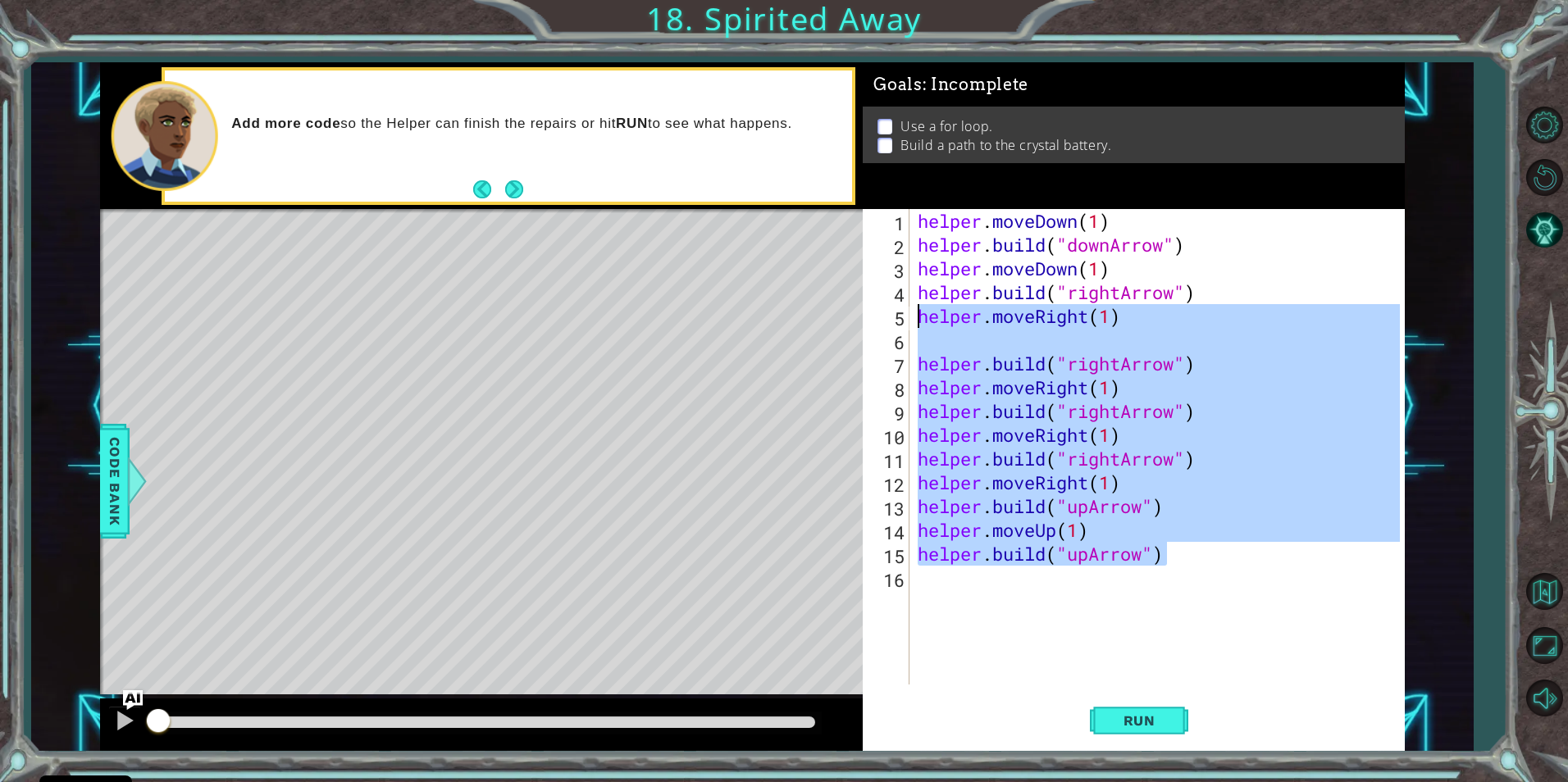
drag, startPoint x: 1170, startPoint y: 563, endPoint x: 909, endPoint y: 321, distance: 355.9
click at [909, 321] on div "helper.moveRight(1) 1 2 3 4 5 6 7 8 9 10 11 12 13 14 15 16 helper . moveDown ( …" at bounding box center [1130, 446] width 537 height 475
type textarea "helper.moveRight(1)"
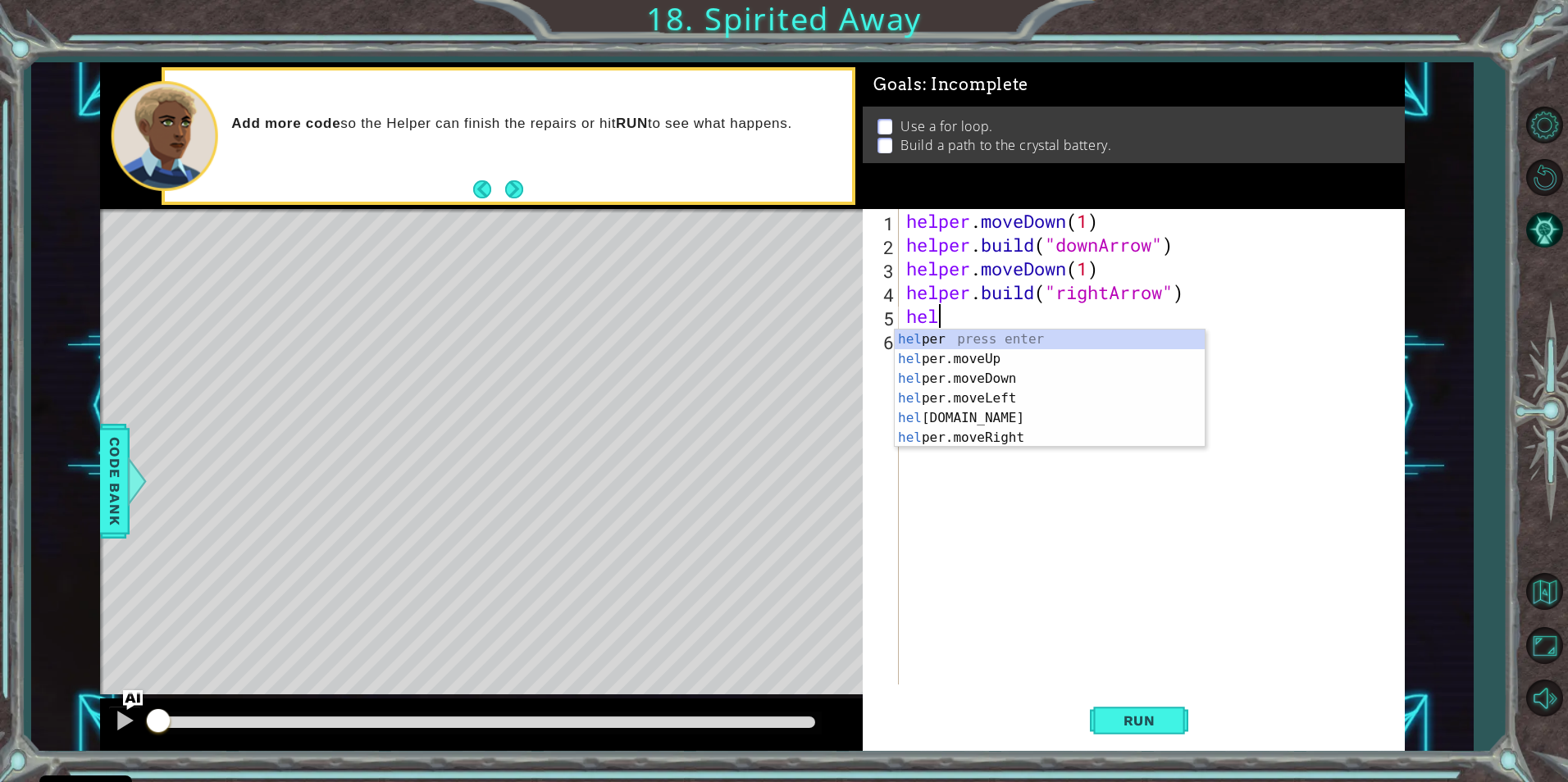
scroll to position [0, 1]
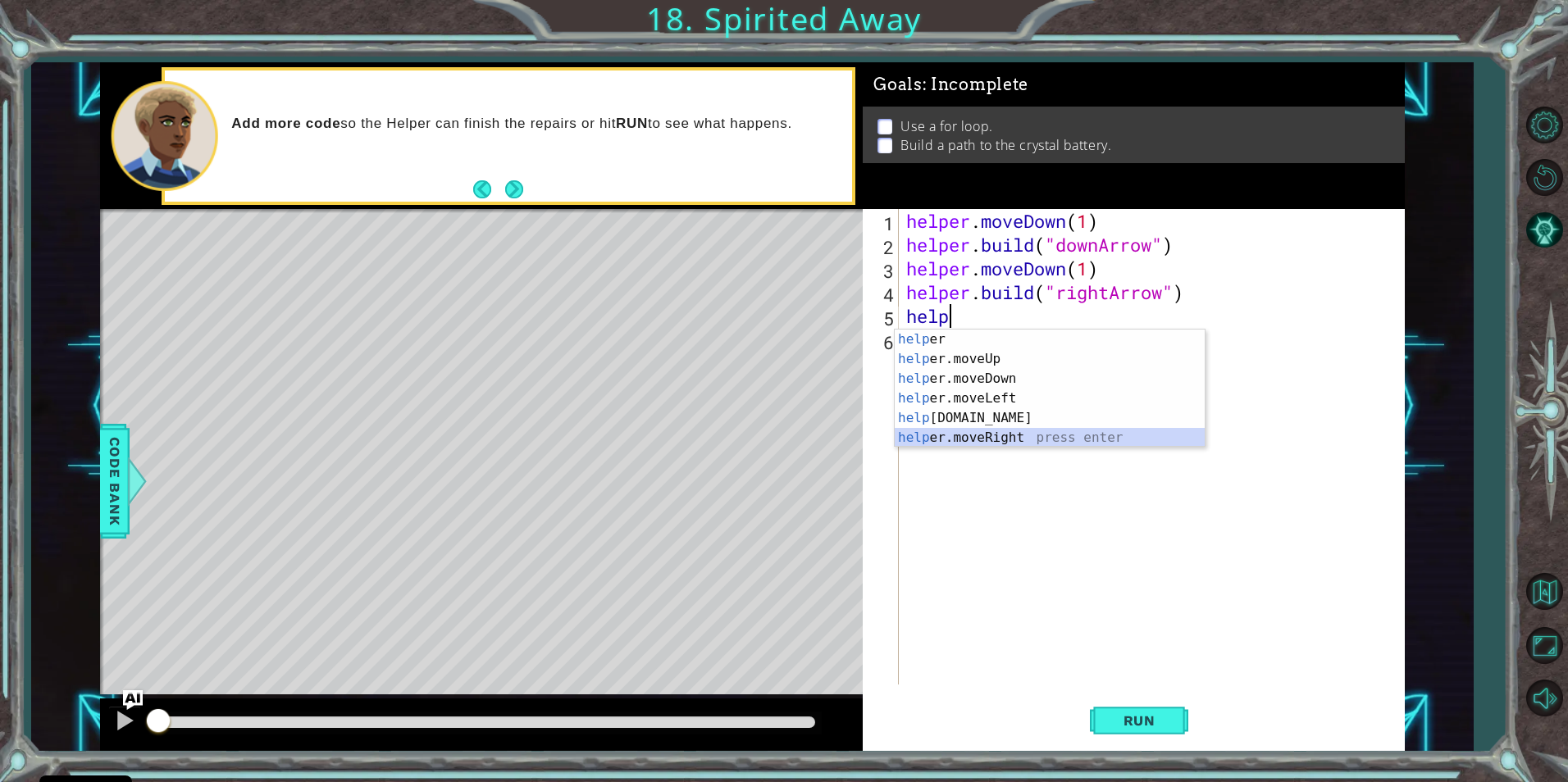
click at [999, 436] on div "help er press enter help er.moveUp press enter help er.moveDown press enter hel…" at bounding box center [1050, 408] width 310 height 158
type textarea "helper.moveRight(1)"
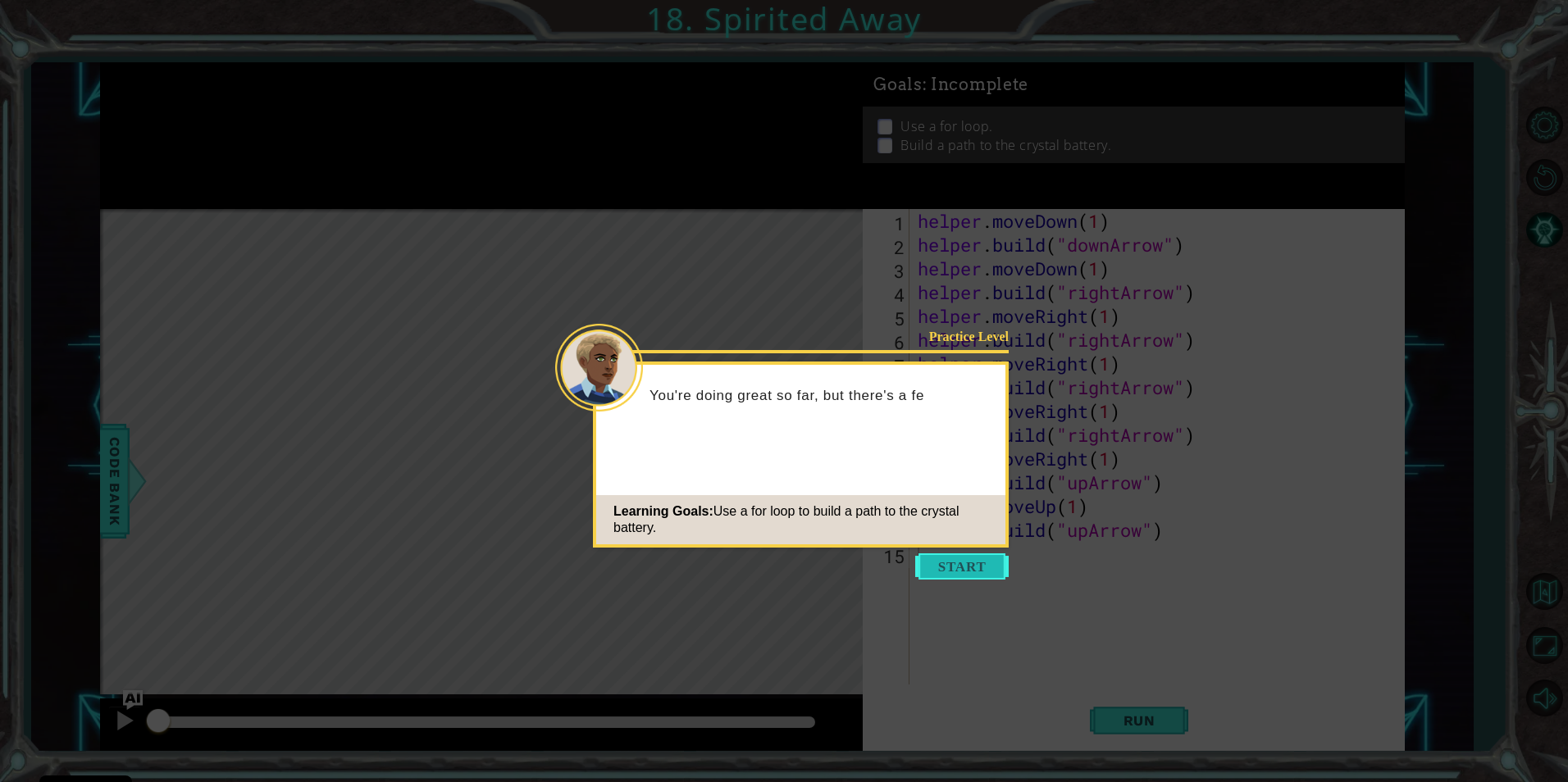
click at [936, 566] on button "Start" at bounding box center [962, 566] width 94 height 26
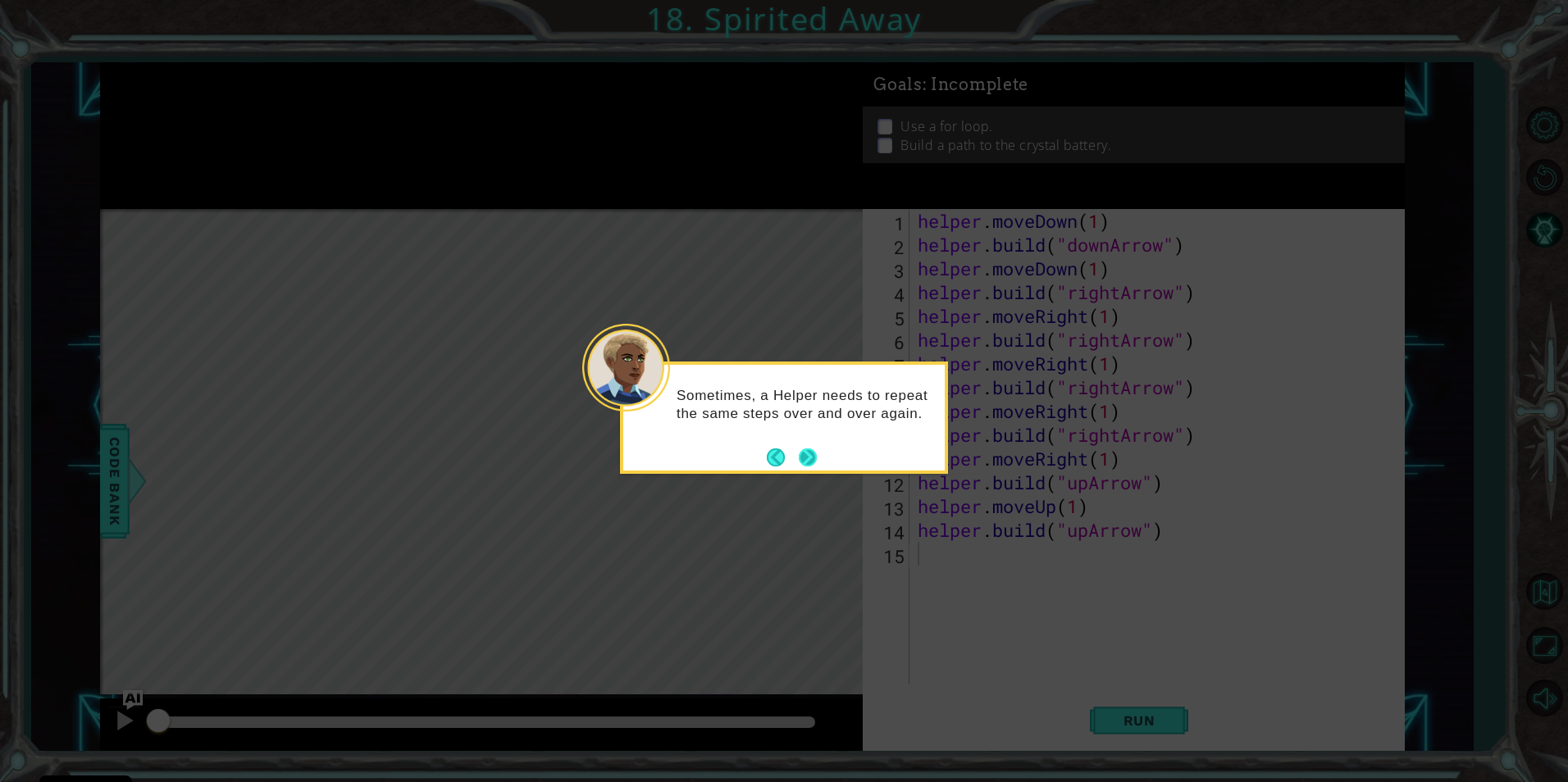
click at [807, 455] on button "Next" at bounding box center [807, 457] width 18 height 18
